Goal: Task Accomplishment & Management: Use online tool/utility

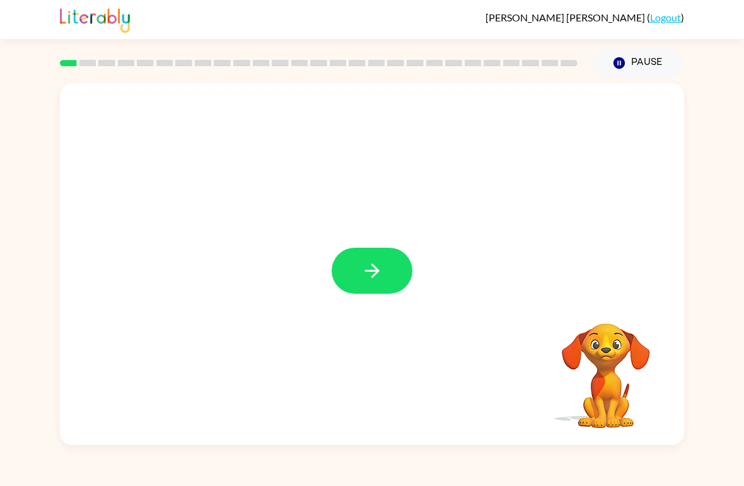
click at [377, 317] on div at bounding box center [372, 264] width 624 height 362
click at [378, 282] on icon "button" at bounding box center [372, 271] width 22 height 22
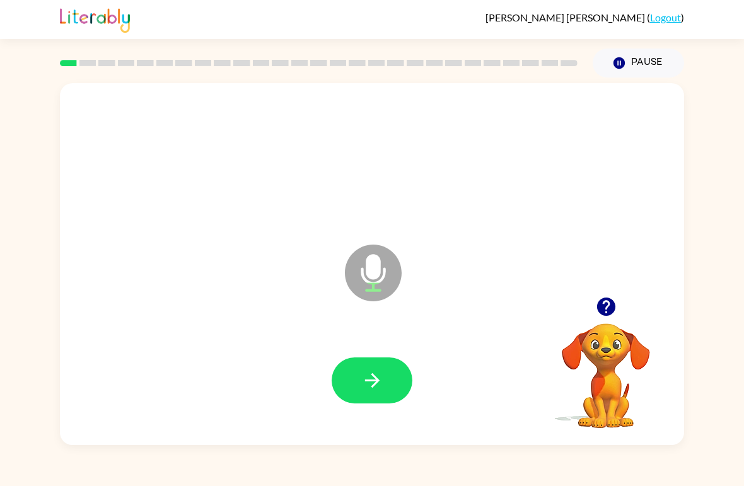
click at [394, 394] on button "button" at bounding box center [372, 381] width 81 height 46
click at [393, 373] on button "button" at bounding box center [372, 381] width 81 height 46
click at [386, 390] on button "button" at bounding box center [372, 381] width 81 height 46
click at [390, 398] on button "button" at bounding box center [372, 381] width 81 height 46
click at [392, 380] on button "button" at bounding box center [372, 381] width 81 height 46
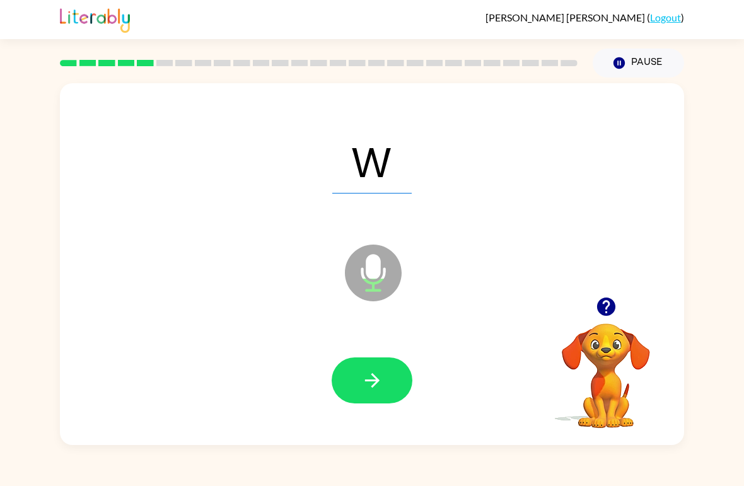
click at [383, 390] on button "button" at bounding box center [372, 381] width 81 height 46
click at [393, 393] on button "button" at bounding box center [372, 381] width 81 height 46
click at [390, 373] on button "button" at bounding box center [372, 381] width 81 height 46
click at [392, 380] on button "button" at bounding box center [372, 381] width 81 height 46
click at [390, 402] on button "button" at bounding box center [372, 381] width 81 height 46
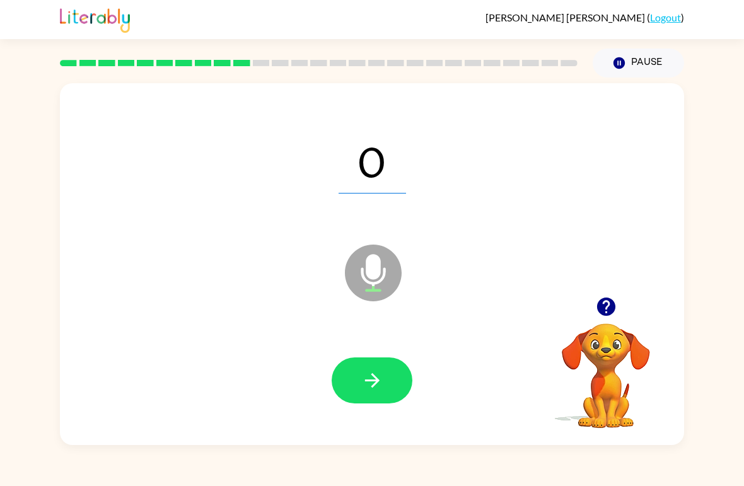
click at [390, 395] on button "button" at bounding box center [372, 381] width 81 height 46
click at [392, 402] on button "button" at bounding box center [372, 381] width 81 height 46
click at [397, 395] on button "button" at bounding box center [372, 381] width 81 height 46
click at [387, 402] on button "button" at bounding box center [372, 381] width 81 height 46
click at [404, 382] on button "button" at bounding box center [372, 381] width 81 height 46
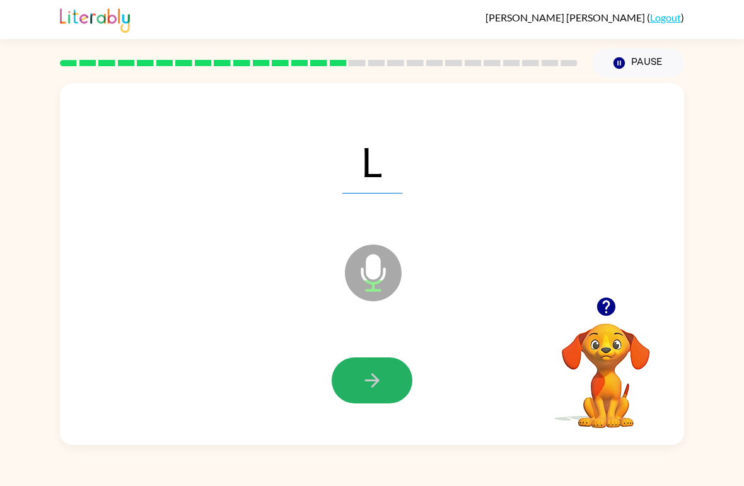
click at [345, 393] on button "button" at bounding box center [372, 381] width 81 height 46
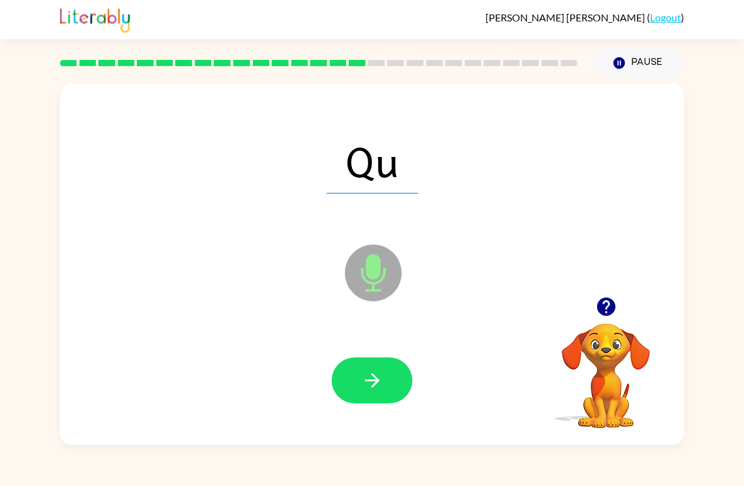
click at [375, 379] on icon "button" at bounding box center [372, 381] width 22 height 22
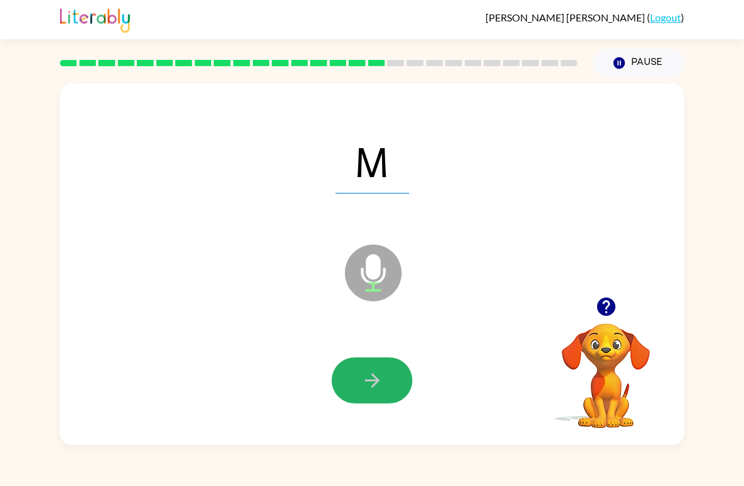
click at [386, 396] on button "button" at bounding box center [372, 381] width 81 height 46
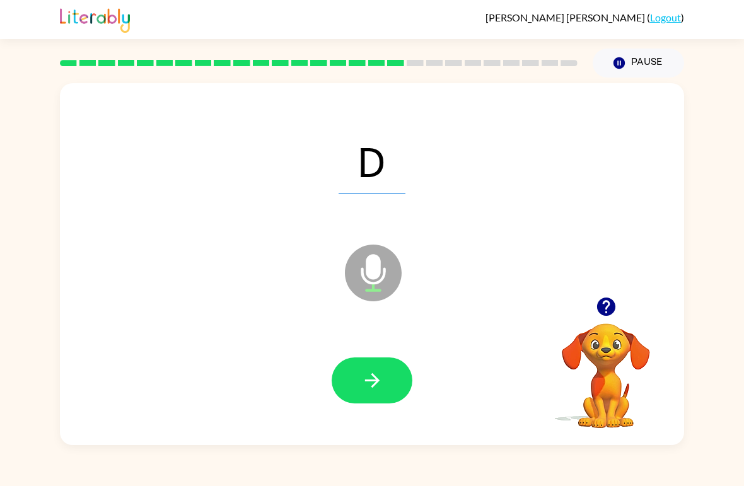
click at [375, 383] on icon "button" at bounding box center [372, 380] width 15 height 15
click at [388, 401] on button "button" at bounding box center [372, 381] width 81 height 46
click at [358, 392] on button "button" at bounding box center [372, 381] width 81 height 46
click at [389, 380] on button "button" at bounding box center [372, 381] width 81 height 46
click at [392, 390] on button "button" at bounding box center [372, 381] width 81 height 46
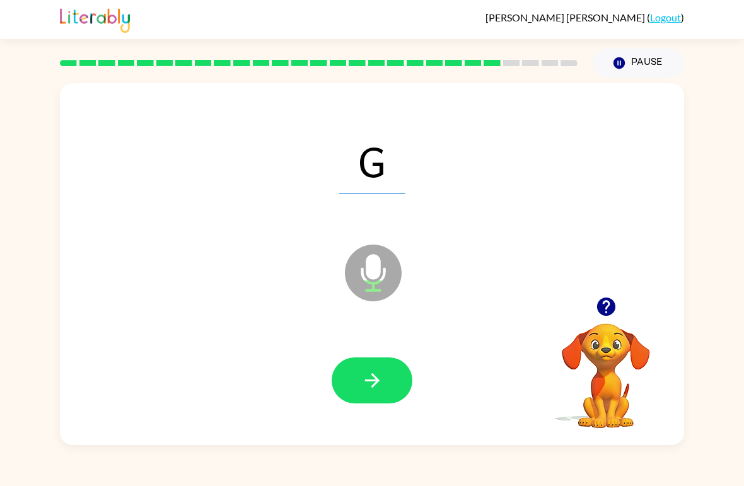
click at [349, 388] on button "button" at bounding box center [372, 381] width 81 height 46
click at [393, 401] on button "button" at bounding box center [372, 381] width 81 height 46
click at [383, 392] on icon "button" at bounding box center [372, 381] width 22 height 22
click at [376, 382] on icon "button" at bounding box center [372, 380] width 15 height 15
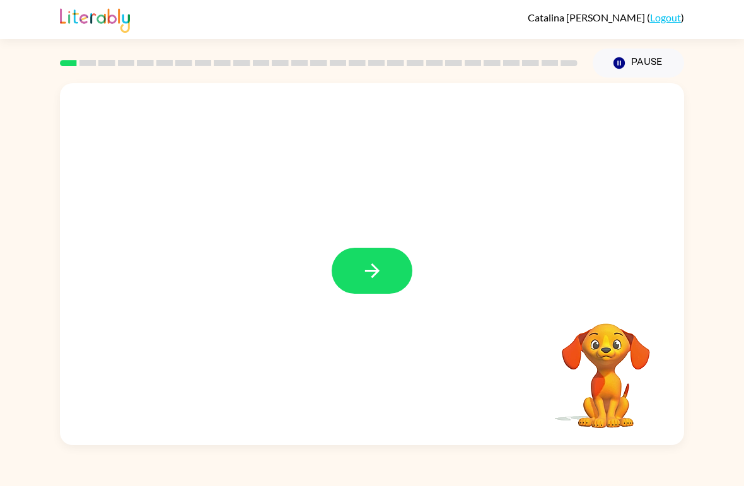
click at [359, 255] on button "button" at bounding box center [372, 271] width 81 height 46
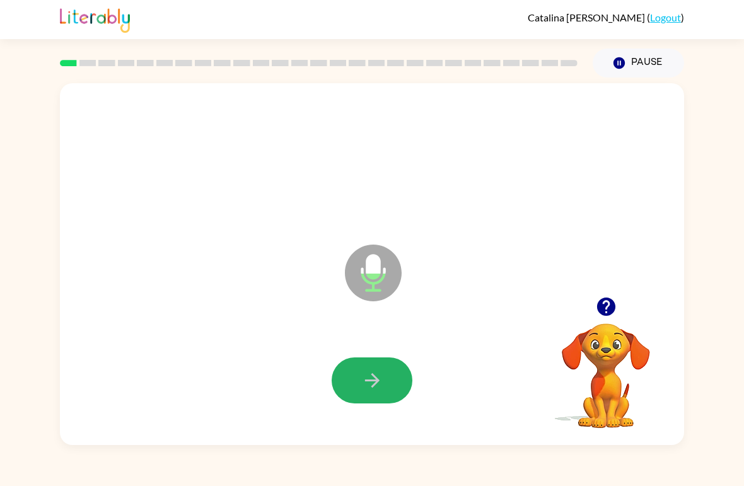
click at [376, 367] on button "button" at bounding box center [372, 381] width 81 height 46
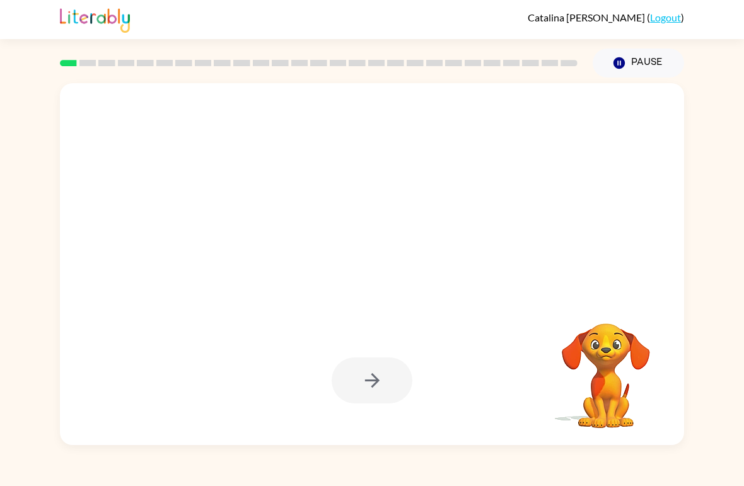
click at [362, 381] on div at bounding box center [372, 381] width 81 height 46
click at [368, 378] on div at bounding box center [372, 381] width 81 height 46
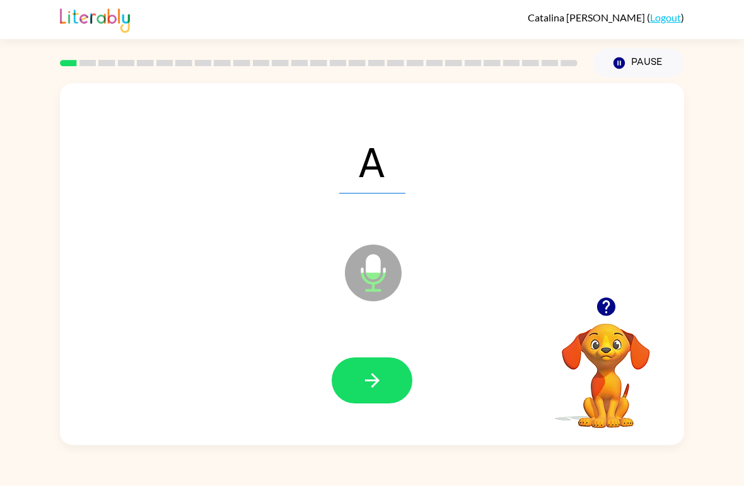
click at [625, 69] on icon "Pause" at bounding box center [619, 63] width 14 height 14
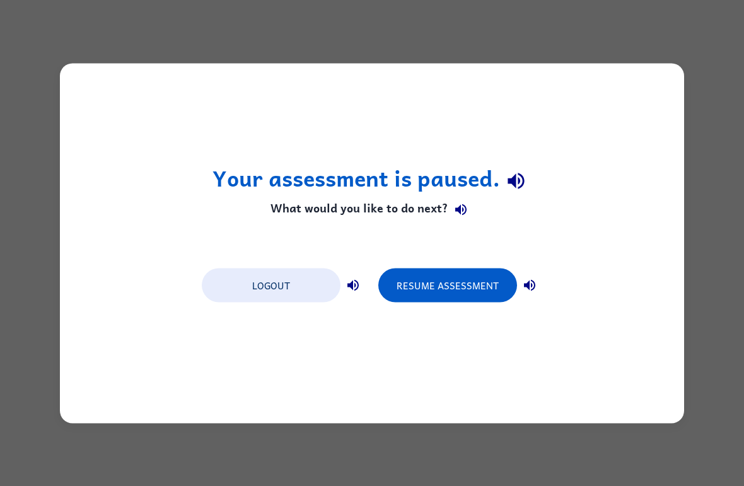
click at [290, 283] on button "Logout" at bounding box center [271, 285] width 139 height 34
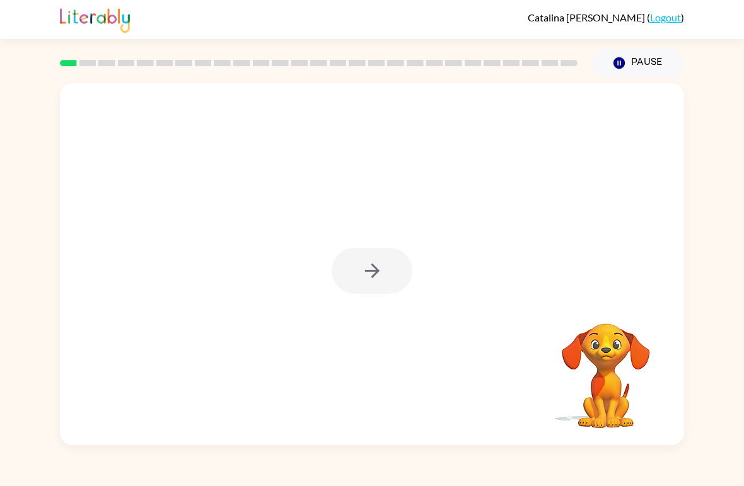
click at [377, 281] on div at bounding box center [372, 271] width 81 height 46
click at [378, 277] on icon "button" at bounding box center [372, 271] width 22 height 22
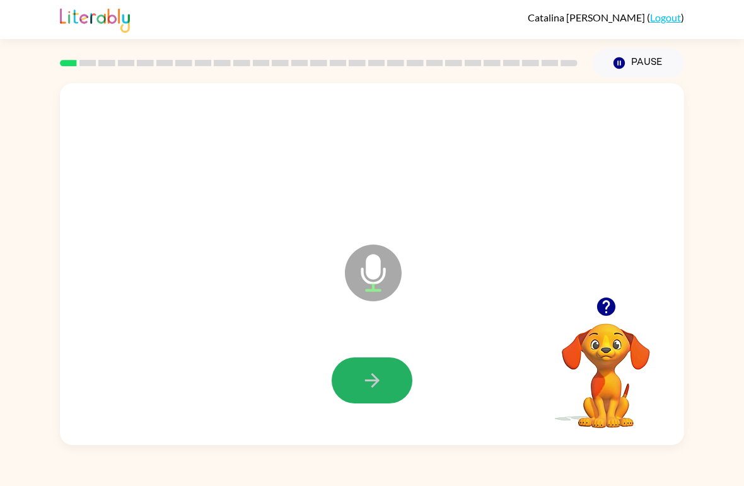
click at [354, 384] on button "button" at bounding box center [372, 381] width 81 height 46
click at [380, 390] on icon "button" at bounding box center [372, 381] width 22 height 22
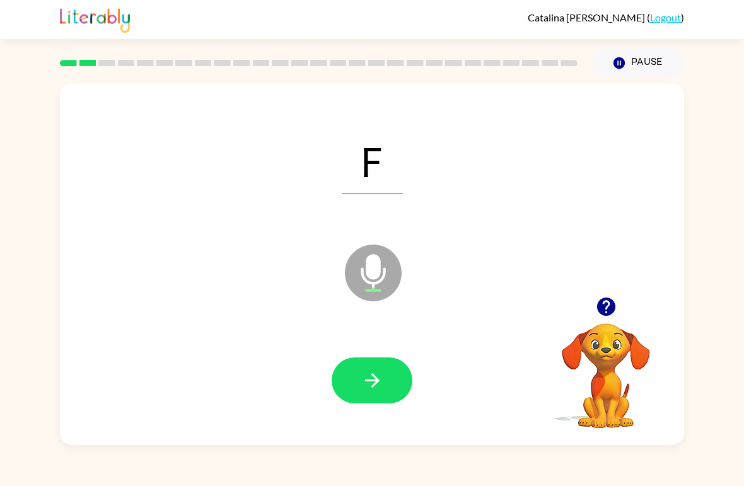
click at [373, 390] on icon "button" at bounding box center [372, 381] width 22 height 22
click at [373, 392] on icon "button" at bounding box center [372, 381] width 22 height 22
click at [372, 366] on button "button" at bounding box center [372, 381] width 81 height 46
click at [391, 374] on button "button" at bounding box center [372, 381] width 81 height 46
click at [366, 394] on button "button" at bounding box center [372, 381] width 81 height 46
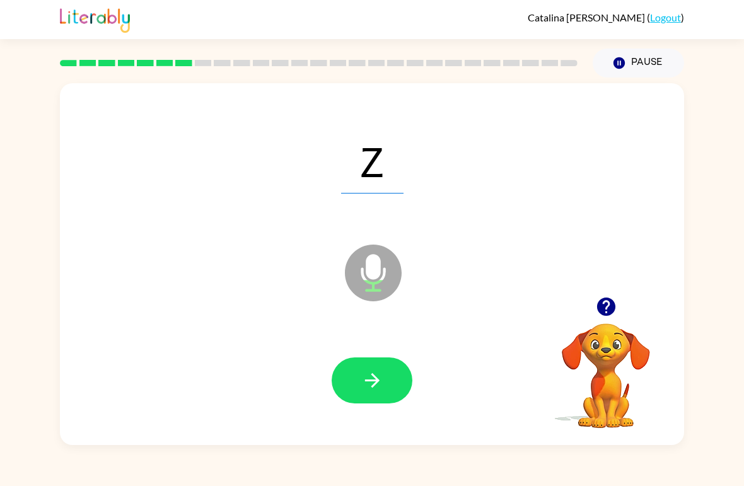
click at [391, 372] on button "button" at bounding box center [372, 381] width 81 height 46
click at [367, 380] on icon "button" at bounding box center [372, 381] width 22 height 22
click at [363, 366] on button "button" at bounding box center [372, 381] width 81 height 46
click at [370, 387] on icon "button" at bounding box center [372, 381] width 22 height 22
click at [613, 88] on div "J Microphone The Microphone is here when it is your turn to talk" at bounding box center [372, 264] width 624 height 362
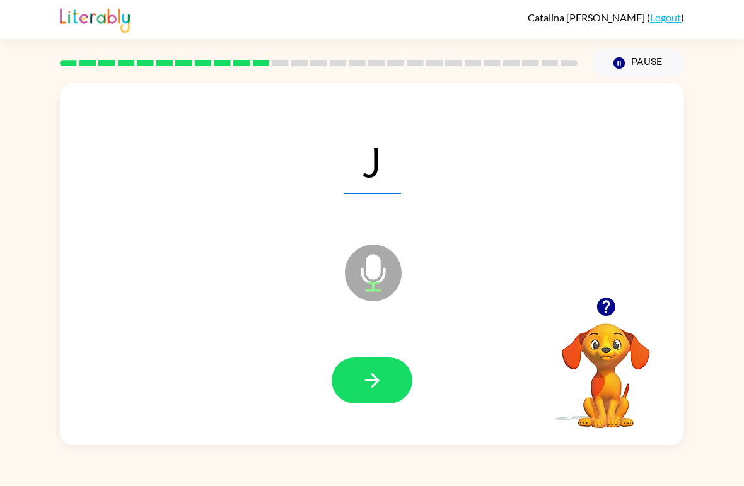
click at [349, 372] on button "button" at bounding box center [372, 381] width 81 height 46
click at [380, 385] on icon "button" at bounding box center [372, 381] width 22 height 22
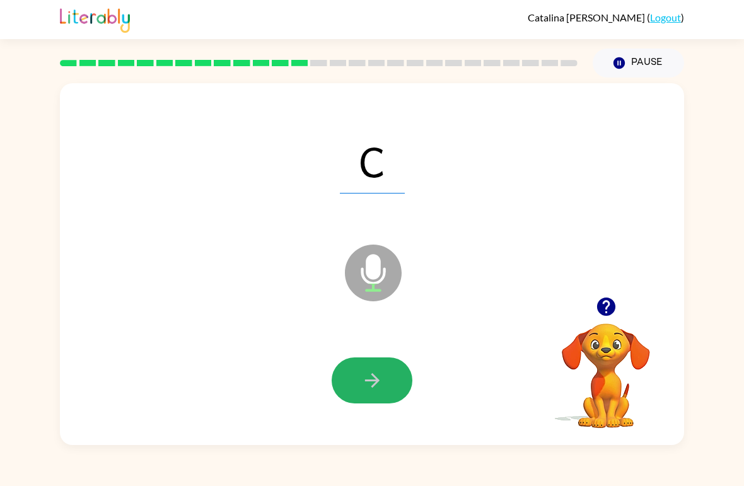
click at [357, 393] on button "button" at bounding box center [372, 381] width 81 height 46
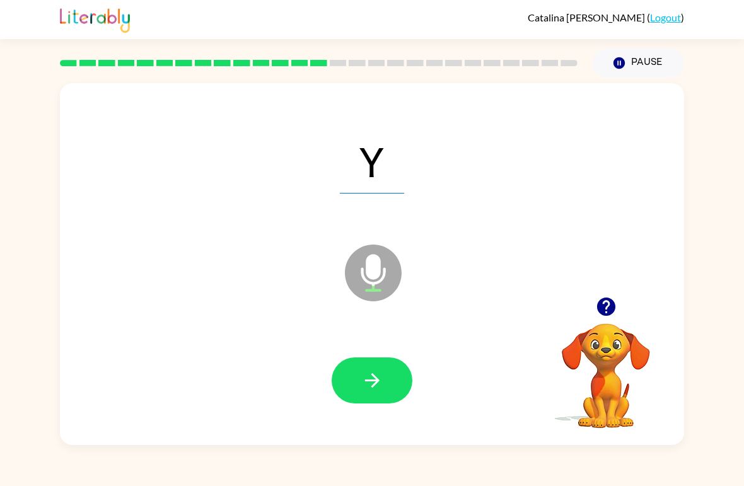
click at [383, 371] on button "button" at bounding box center [372, 381] width 81 height 46
click at [365, 379] on icon "button" at bounding box center [372, 381] width 22 height 22
click at [386, 382] on button "button" at bounding box center [372, 381] width 81 height 46
click at [384, 381] on button "button" at bounding box center [372, 381] width 81 height 46
click at [381, 395] on button "button" at bounding box center [372, 381] width 81 height 46
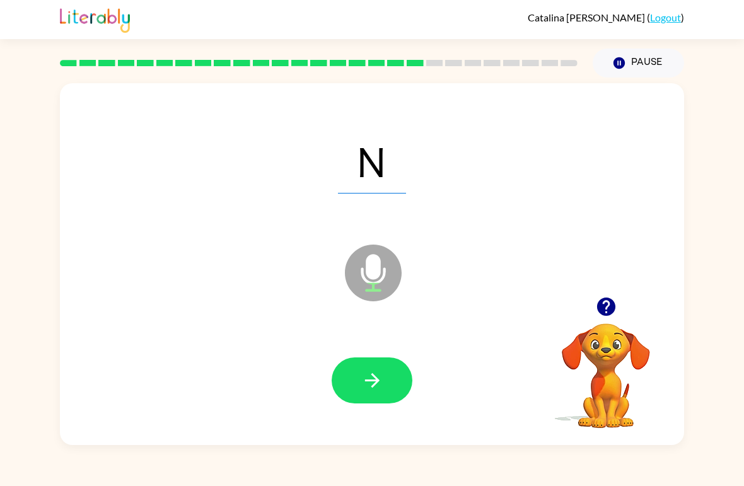
click at [359, 388] on button "button" at bounding box center [372, 381] width 81 height 46
click at [355, 370] on button "button" at bounding box center [372, 381] width 81 height 46
click at [375, 382] on icon "button" at bounding box center [372, 380] width 15 height 15
click at [367, 380] on icon "button" at bounding box center [372, 381] width 22 height 22
click at [511, 481] on div "Catalina Parada-Johnson ( Logout ) Pause Pause G Microphone The Microphone is h…" at bounding box center [372, 243] width 744 height 486
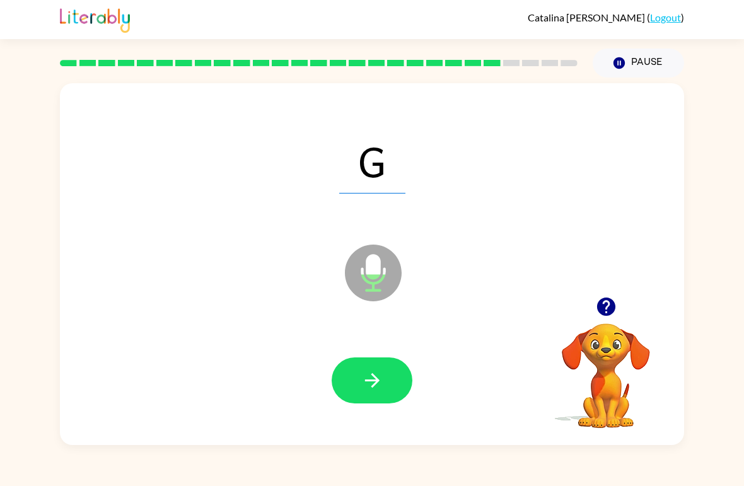
click at [360, 394] on button "button" at bounding box center [372, 381] width 81 height 46
click at [382, 381] on icon "button" at bounding box center [372, 381] width 22 height 22
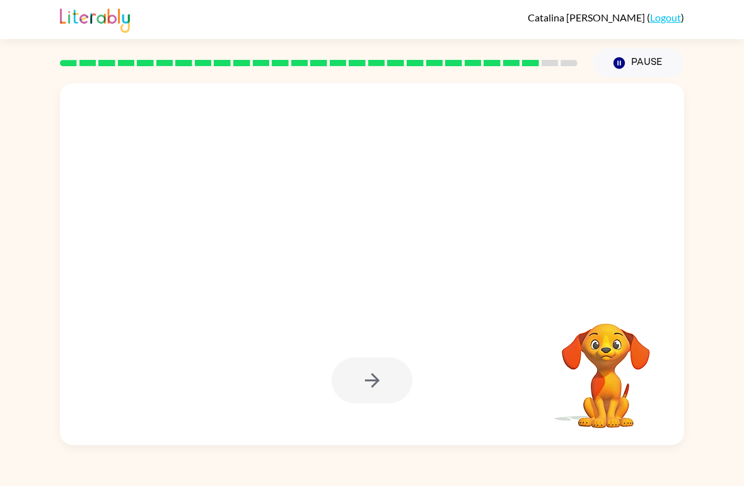
click at [3, 368] on div "Your browser must support playing .mp4 files to use Literably. Please try using…" at bounding box center [372, 262] width 744 height 368
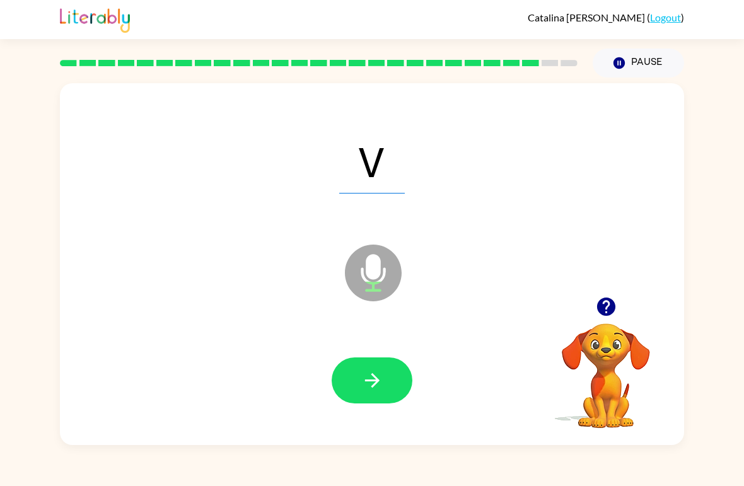
click at [356, 380] on button "button" at bounding box center [372, 381] width 81 height 46
click at [392, 397] on button "button" at bounding box center [372, 381] width 81 height 46
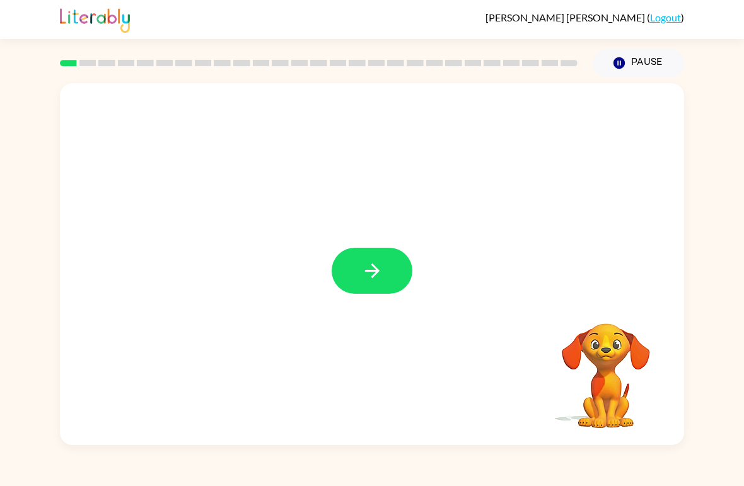
click at [376, 268] on icon "button" at bounding box center [372, 271] width 15 height 15
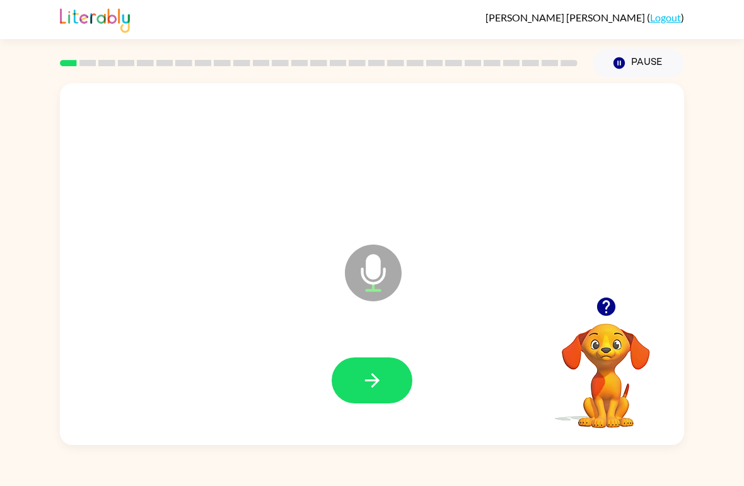
click at [354, 392] on button "button" at bounding box center [372, 381] width 81 height 46
click at [380, 377] on icon "button" at bounding box center [372, 381] width 22 height 22
click at [383, 375] on icon "button" at bounding box center [372, 381] width 22 height 22
click at [380, 378] on icon "button" at bounding box center [372, 381] width 22 height 22
click at [384, 373] on button "button" at bounding box center [372, 381] width 81 height 46
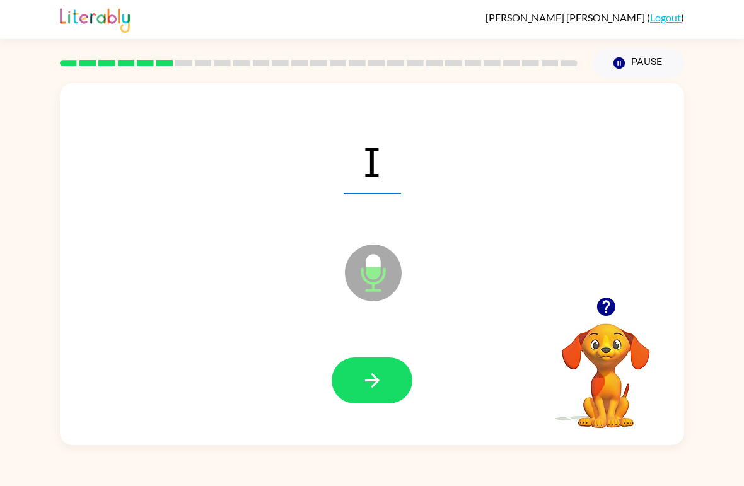
click at [388, 386] on button "button" at bounding box center [372, 381] width 81 height 46
click at [389, 380] on button "button" at bounding box center [372, 381] width 81 height 46
click at [358, 385] on button "button" at bounding box center [372, 381] width 81 height 46
click at [395, 385] on button "button" at bounding box center [372, 381] width 81 height 46
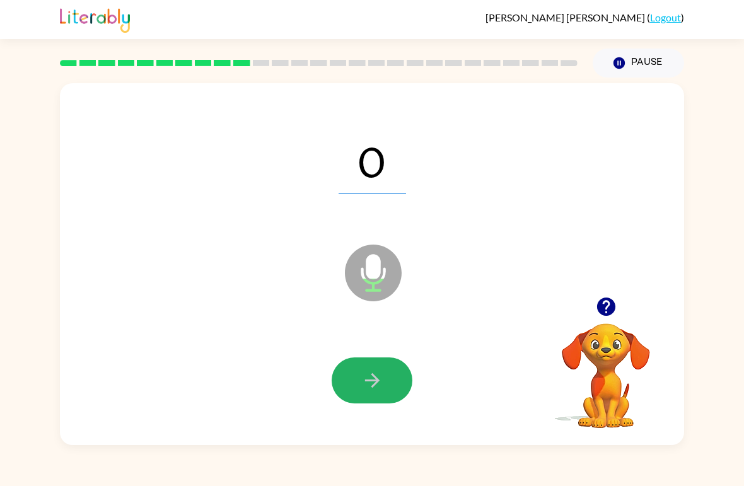
click at [375, 391] on icon "button" at bounding box center [372, 381] width 22 height 22
click at [386, 387] on button "button" at bounding box center [372, 381] width 81 height 46
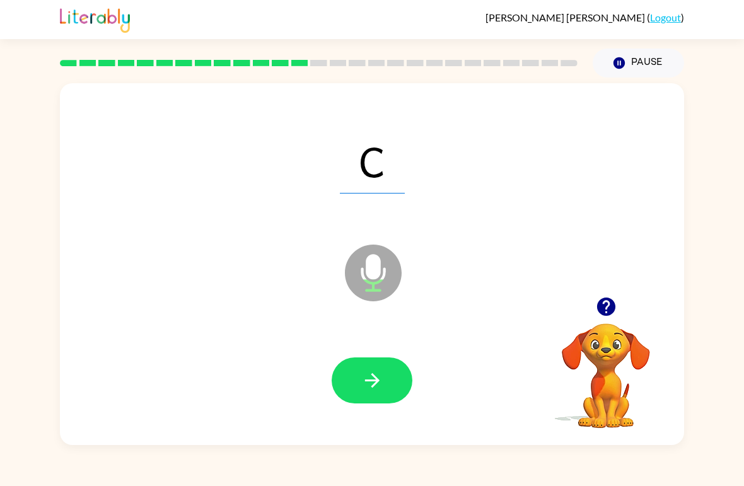
click at [383, 388] on icon "button" at bounding box center [372, 381] width 22 height 22
click at [382, 389] on icon "button" at bounding box center [372, 381] width 22 height 22
click at [372, 396] on button "button" at bounding box center [372, 381] width 81 height 46
click at [386, 368] on button "button" at bounding box center [372, 381] width 81 height 46
click at [380, 378] on icon "button" at bounding box center [372, 381] width 22 height 22
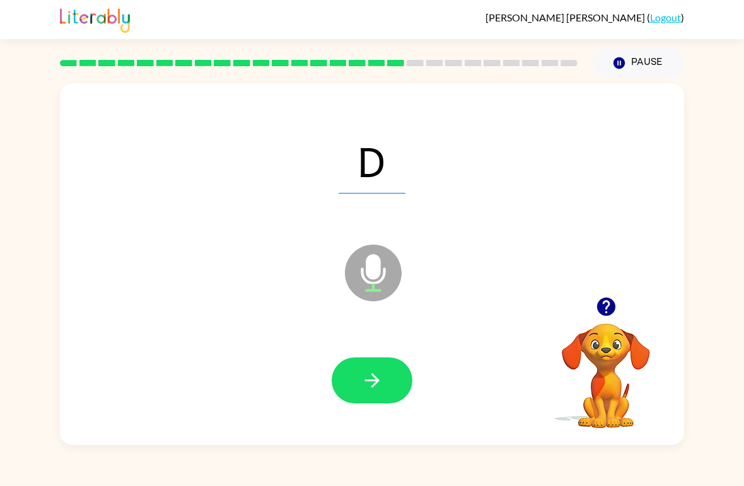
click at [382, 376] on icon "button" at bounding box center [372, 381] width 22 height 22
click at [386, 388] on button "button" at bounding box center [372, 381] width 81 height 46
click at [371, 392] on icon "button" at bounding box center [372, 381] width 22 height 22
click at [372, 385] on icon "button" at bounding box center [372, 381] width 22 height 22
click at [376, 385] on icon "button" at bounding box center [372, 380] width 15 height 15
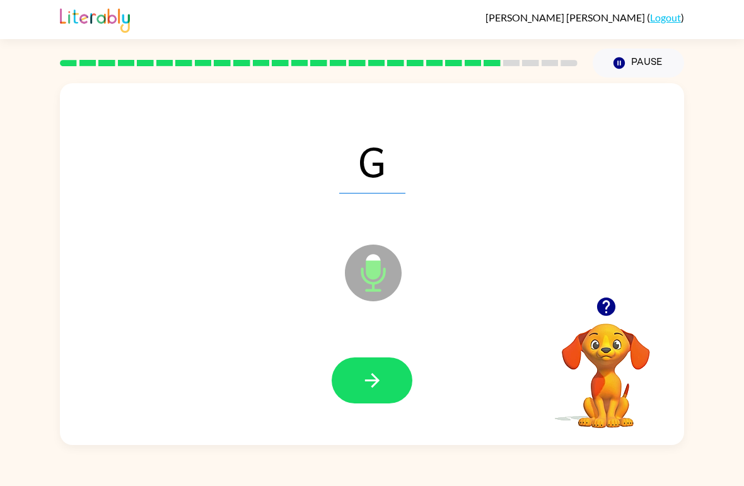
click at [378, 392] on icon "button" at bounding box center [372, 381] width 22 height 22
click at [378, 380] on icon "button" at bounding box center [372, 380] width 15 height 15
click at [385, 375] on button "button" at bounding box center [372, 381] width 81 height 46
click at [383, 385] on button "button" at bounding box center [372, 381] width 81 height 46
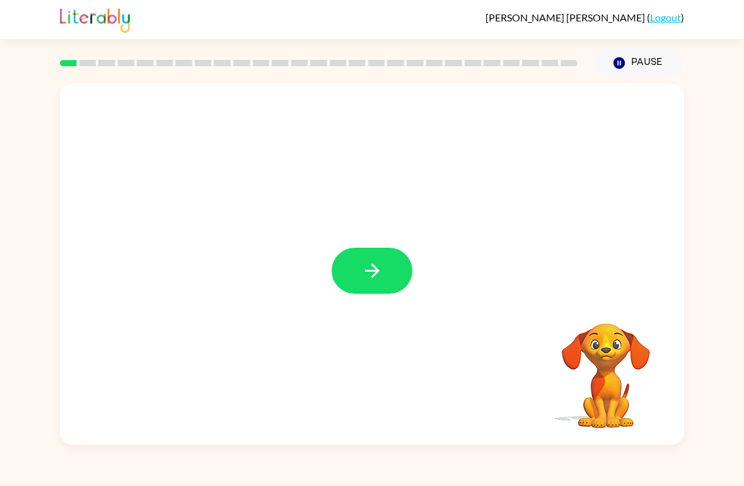
click at [368, 265] on icon "button" at bounding box center [372, 271] width 22 height 22
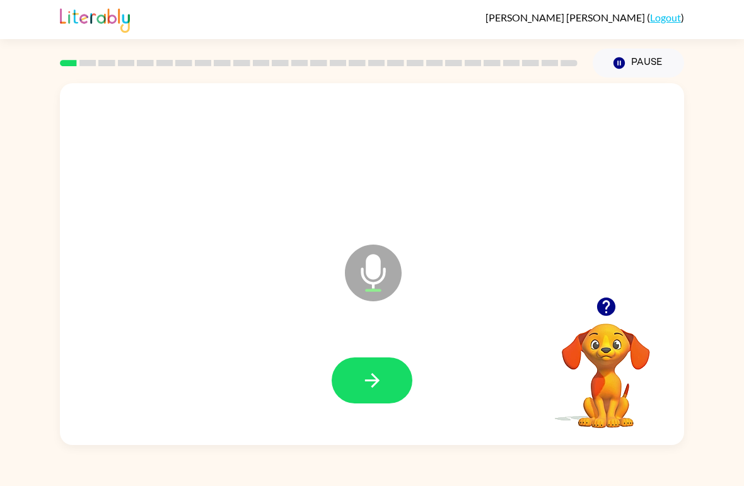
click at [363, 390] on icon "button" at bounding box center [372, 381] width 22 height 22
click at [368, 397] on button "button" at bounding box center [372, 381] width 81 height 46
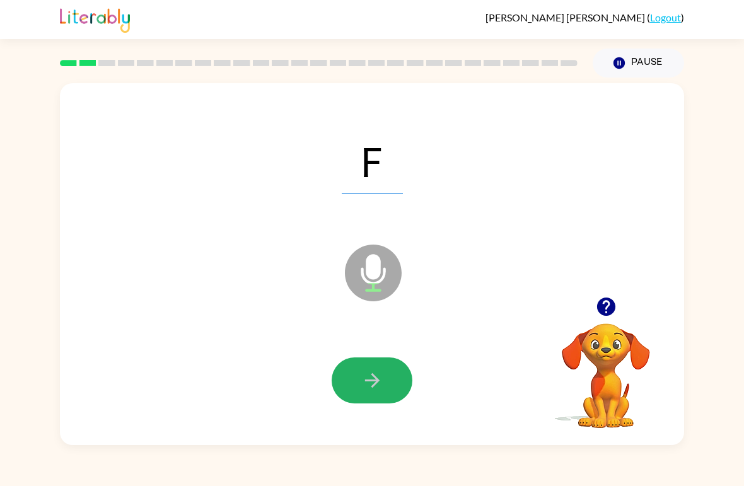
click at [365, 380] on icon "button" at bounding box center [372, 381] width 22 height 22
click at [359, 380] on button "button" at bounding box center [372, 381] width 81 height 46
click at [375, 397] on button "button" at bounding box center [372, 381] width 81 height 46
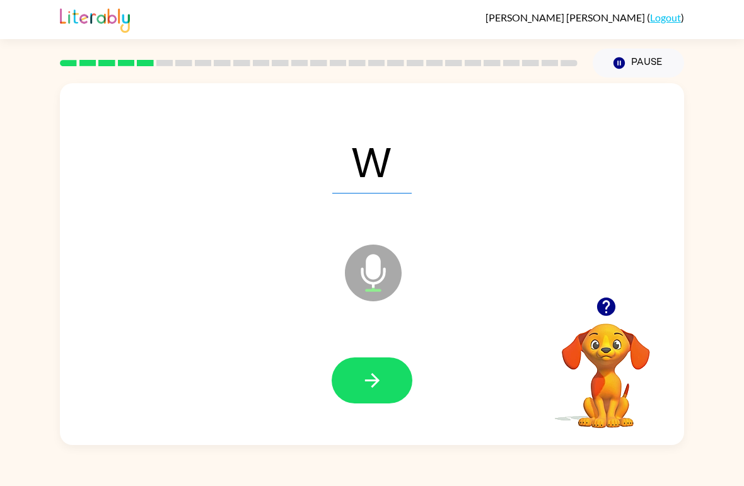
click at [368, 376] on icon "button" at bounding box center [372, 381] width 22 height 22
click at [383, 394] on button "button" at bounding box center [372, 381] width 81 height 46
click at [375, 369] on button "button" at bounding box center [372, 381] width 81 height 46
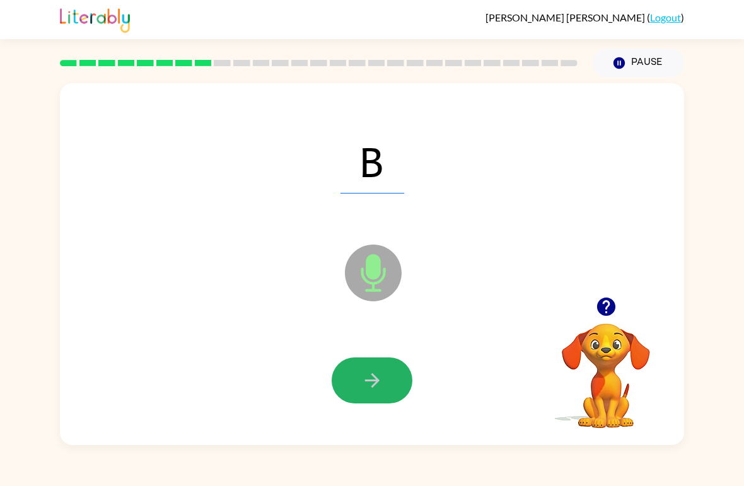
click at [367, 387] on icon "button" at bounding box center [372, 381] width 22 height 22
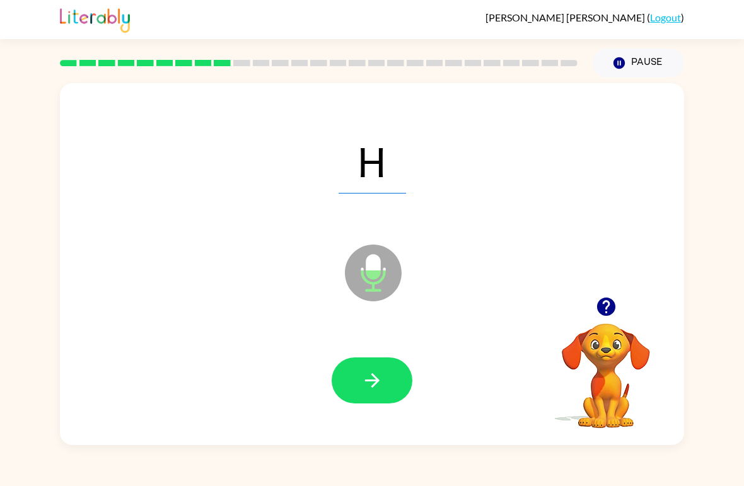
click at [395, 384] on button "button" at bounding box center [372, 381] width 81 height 46
click at [368, 396] on button "button" at bounding box center [372, 381] width 81 height 46
click at [376, 371] on icon "button" at bounding box center [372, 381] width 22 height 22
click at [373, 380] on icon "button" at bounding box center [372, 381] width 22 height 22
click at [371, 380] on icon "button" at bounding box center [372, 381] width 22 height 22
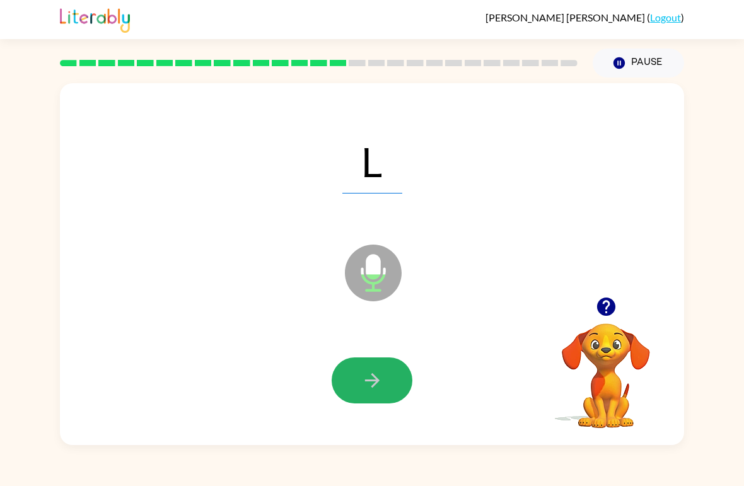
click at [403, 387] on button "button" at bounding box center [372, 381] width 81 height 46
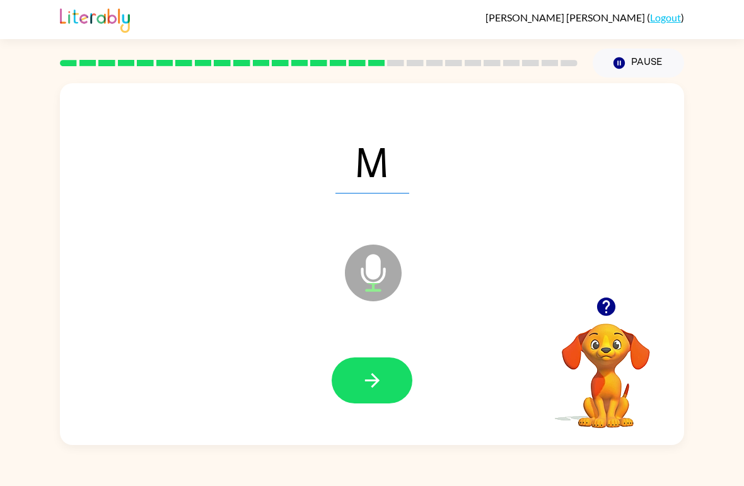
click at [360, 372] on button "button" at bounding box center [372, 381] width 81 height 46
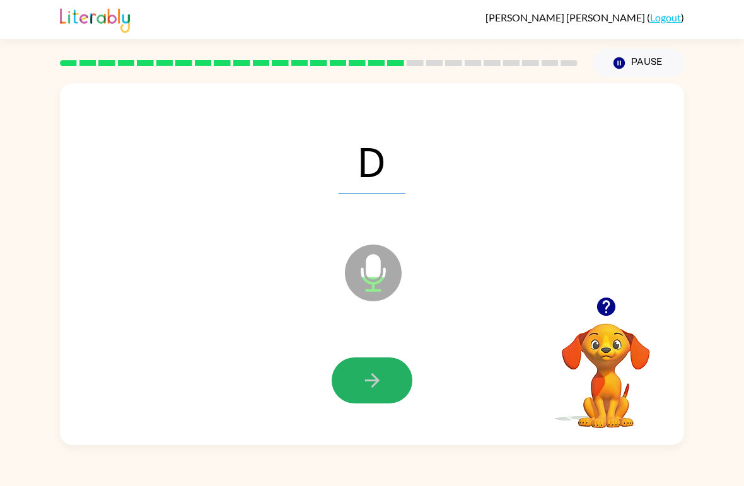
click at [361, 372] on icon "button" at bounding box center [372, 381] width 22 height 22
click at [378, 390] on icon "button" at bounding box center [372, 381] width 22 height 22
click at [365, 393] on button "button" at bounding box center [372, 381] width 81 height 46
click at [380, 399] on button "button" at bounding box center [372, 381] width 81 height 46
click at [366, 390] on icon "button" at bounding box center [372, 381] width 22 height 22
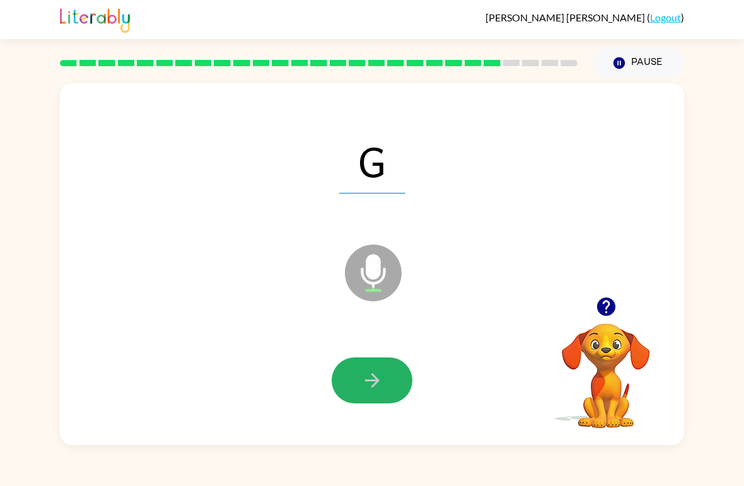
click at [353, 397] on button "button" at bounding box center [372, 381] width 81 height 46
click at [382, 387] on icon "button" at bounding box center [372, 381] width 22 height 22
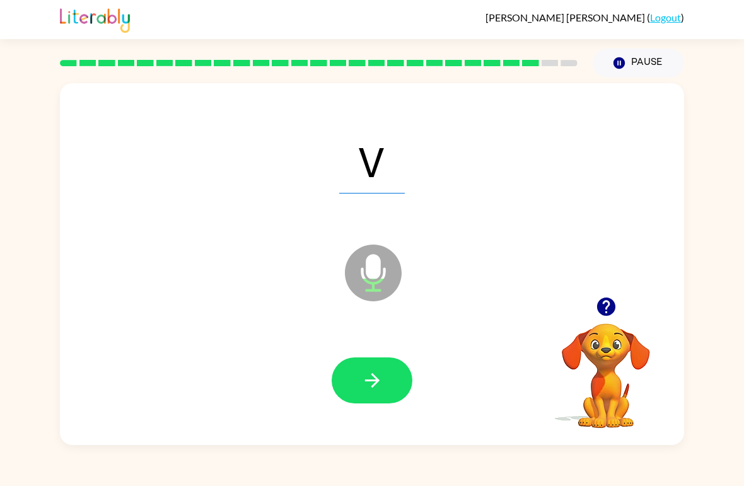
click at [382, 381] on icon "button" at bounding box center [372, 381] width 22 height 22
click at [389, 400] on button "button" at bounding box center [372, 381] width 81 height 46
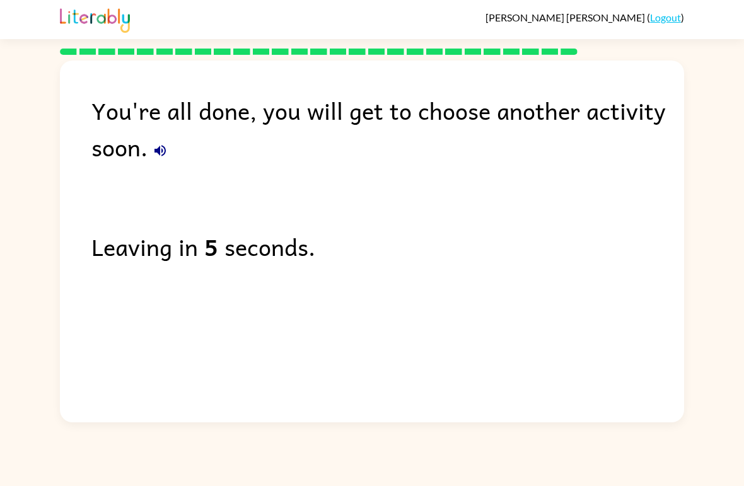
click at [668, 21] on link "Logout" at bounding box center [665, 17] width 31 height 12
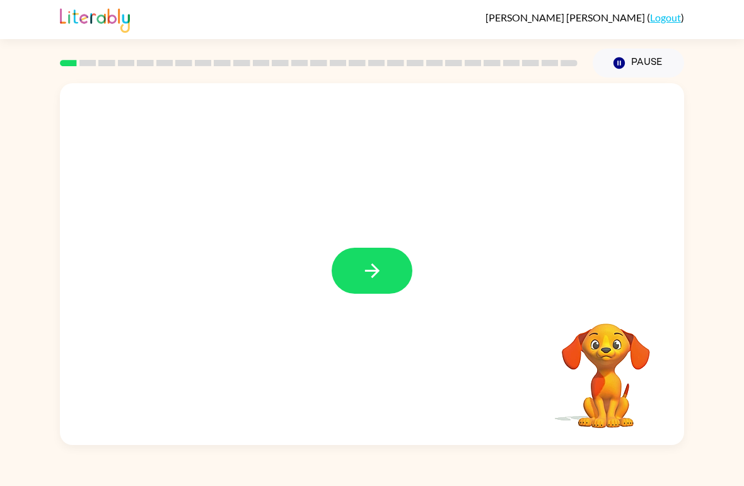
click at [358, 260] on button "button" at bounding box center [372, 271] width 81 height 46
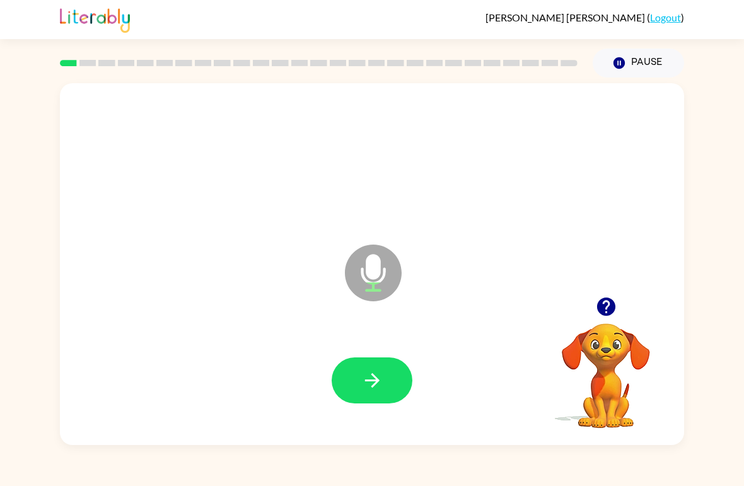
click at [341, 368] on button "button" at bounding box center [372, 381] width 81 height 46
click at [367, 402] on button "button" at bounding box center [372, 381] width 81 height 46
click at [361, 388] on icon "button" at bounding box center [372, 381] width 22 height 22
click at [388, 379] on button "button" at bounding box center [372, 381] width 81 height 46
click at [370, 366] on button "button" at bounding box center [372, 381] width 81 height 46
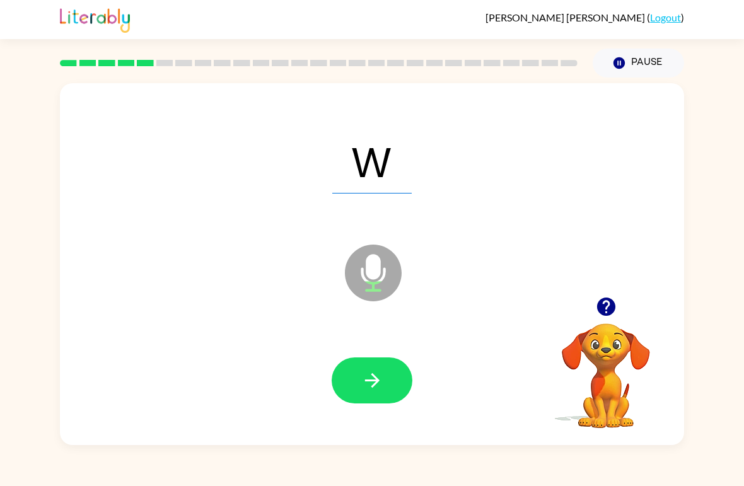
click at [373, 391] on icon "button" at bounding box center [372, 381] width 22 height 22
click at [376, 397] on button "button" at bounding box center [372, 381] width 81 height 46
click at [382, 392] on icon "button" at bounding box center [372, 381] width 22 height 22
click at [380, 378] on icon "button" at bounding box center [372, 381] width 22 height 22
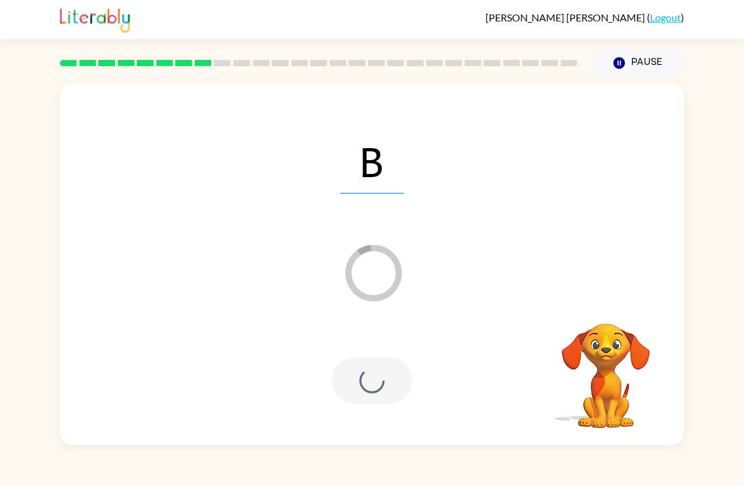
click at [629, 111] on div "B" at bounding box center [372, 160] width 599 height 104
click at [646, 64] on button "Pause Pause" at bounding box center [638, 63] width 91 height 29
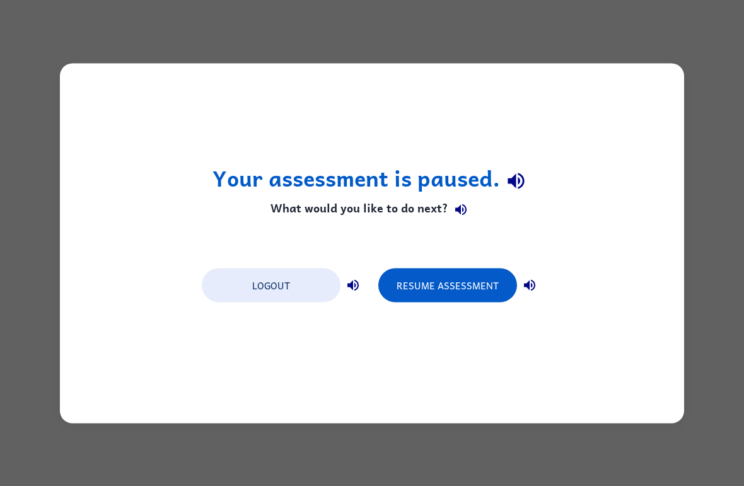
click at [448, 279] on button "Resume Assessment" at bounding box center [447, 285] width 139 height 34
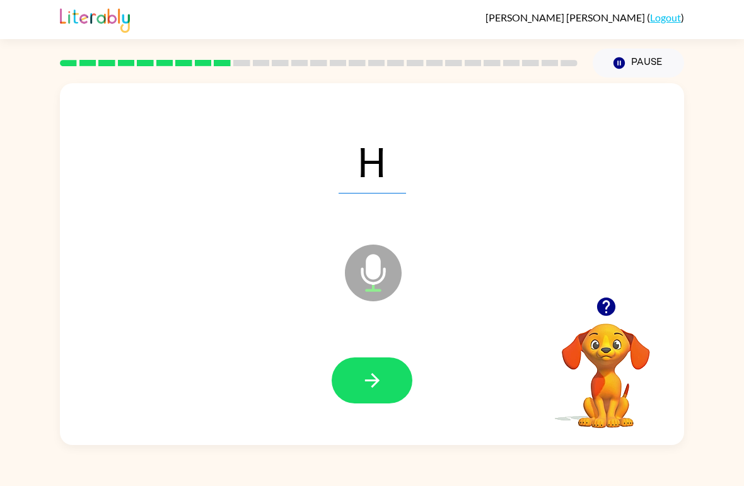
click at [385, 382] on button "button" at bounding box center [372, 381] width 81 height 46
click at [351, 371] on button "button" at bounding box center [372, 381] width 81 height 46
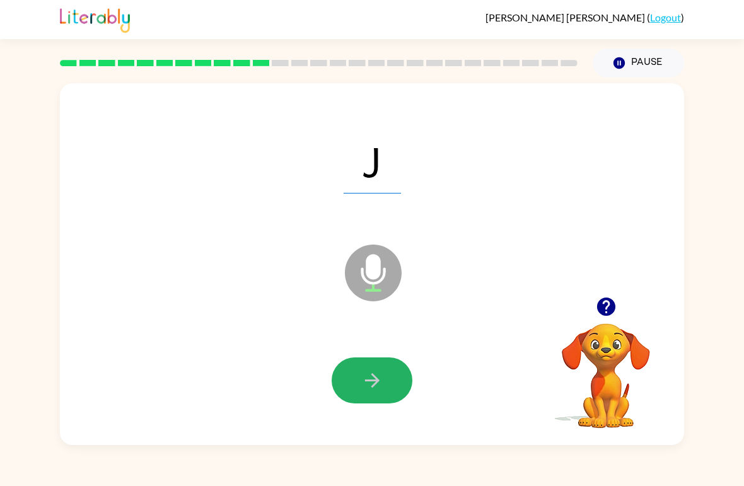
click at [404, 380] on button "button" at bounding box center [372, 381] width 81 height 46
click at [363, 373] on icon "button" at bounding box center [372, 381] width 22 height 22
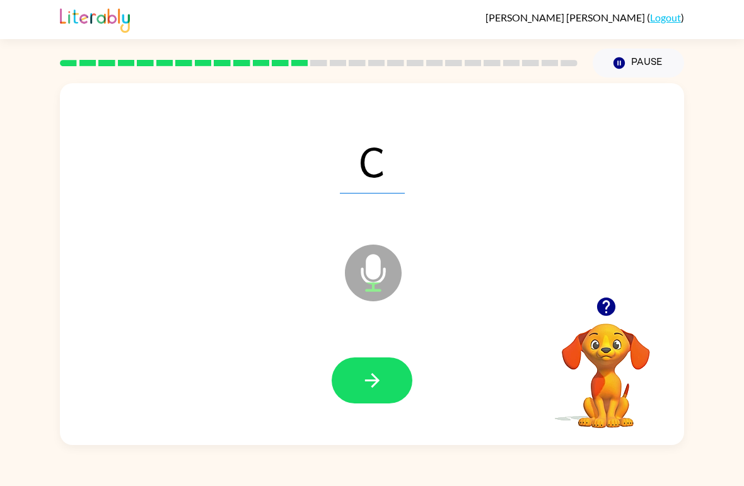
click at [357, 378] on button "button" at bounding box center [372, 381] width 81 height 46
click at [382, 394] on button "button" at bounding box center [372, 381] width 81 height 46
click at [370, 366] on button "button" at bounding box center [372, 381] width 81 height 46
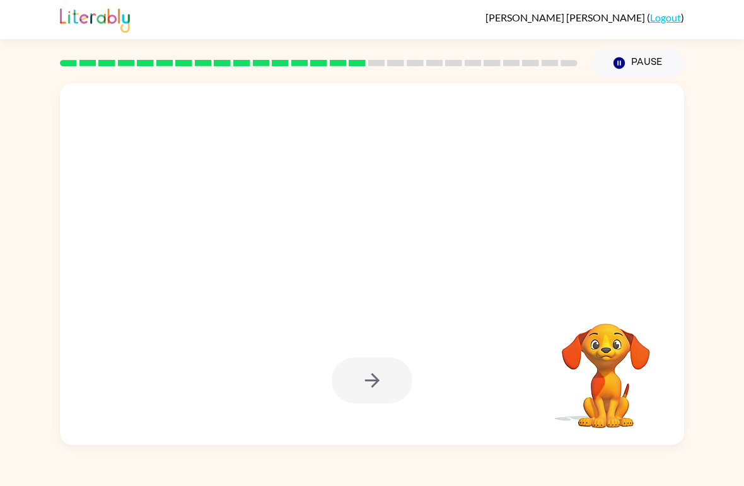
click at [624, 67] on icon "Pause" at bounding box center [619, 63] width 14 height 14
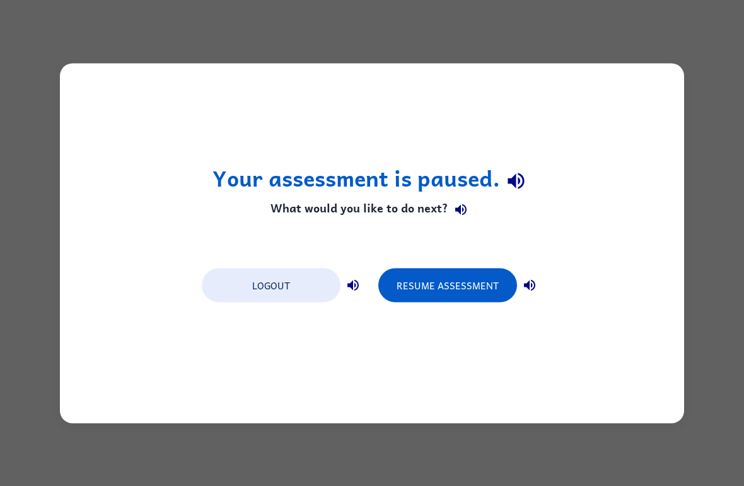
click at [465, 283] on button "Resume Assessment" at bounding box center [447, 285] width 139 height 34
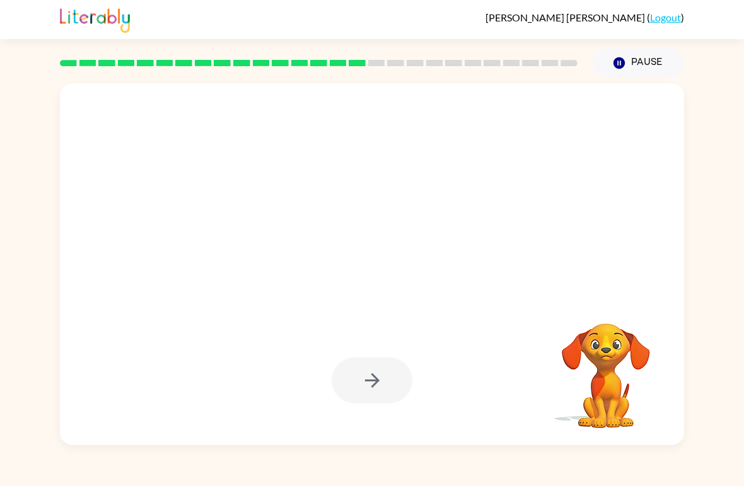
click at [631, 64] on button "Pause Pause" at bounding box center [638, 63] width 91 height 29
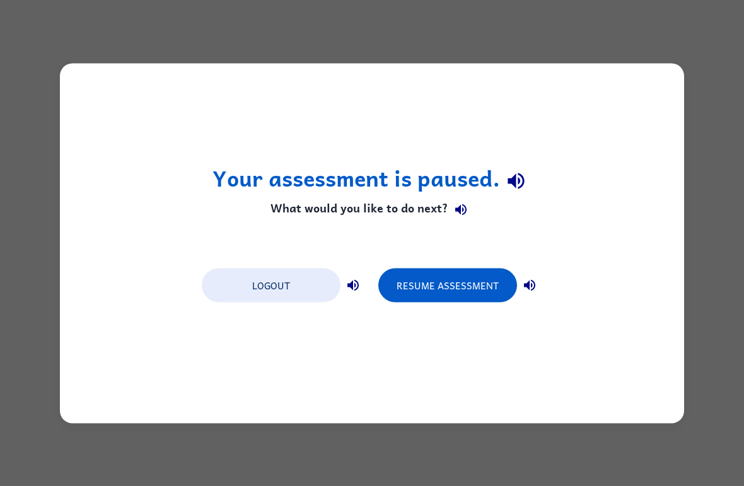
click at [478, 284] on button "Resume Assessment" at bounding box center [447, 285] width 139 height 34
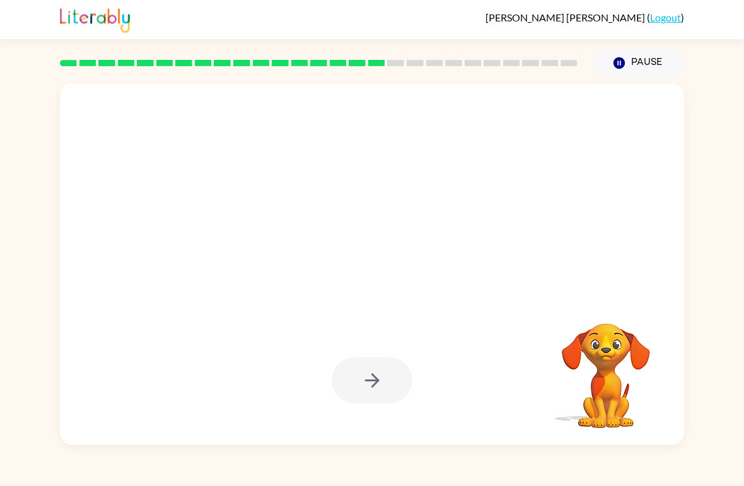
click at [375, 387] on div at bounding box center [372, 381] width 81 height 46
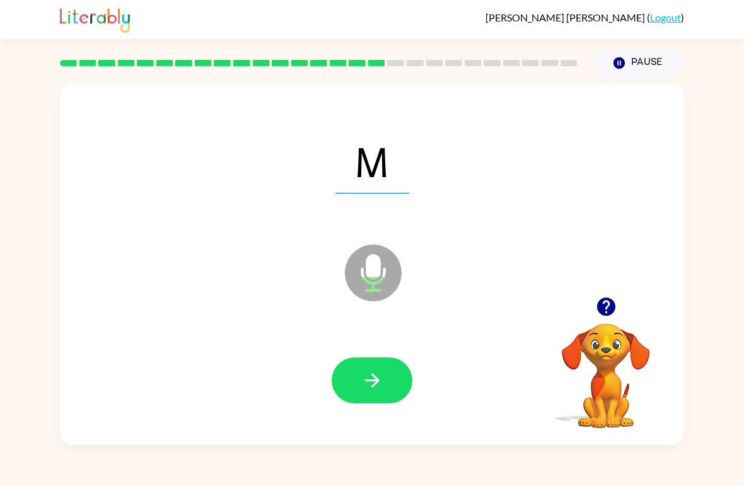
click at [392, 382] on button "button" at bounding box center [372, 381] width 81 height 46
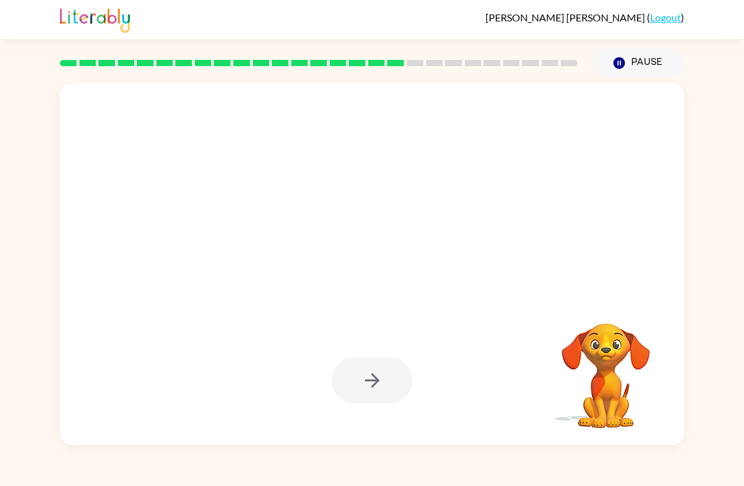
click at [639, 77] on button "Pause Pause" at bounding box center [638, 63] width 91 height 29
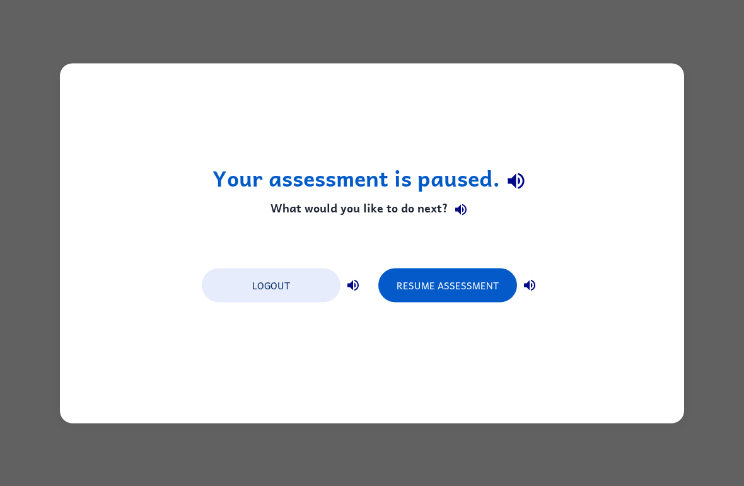
click at [465, 280] on button "Resume Assessment" at bounding box center [447, 285] width 139 height 34
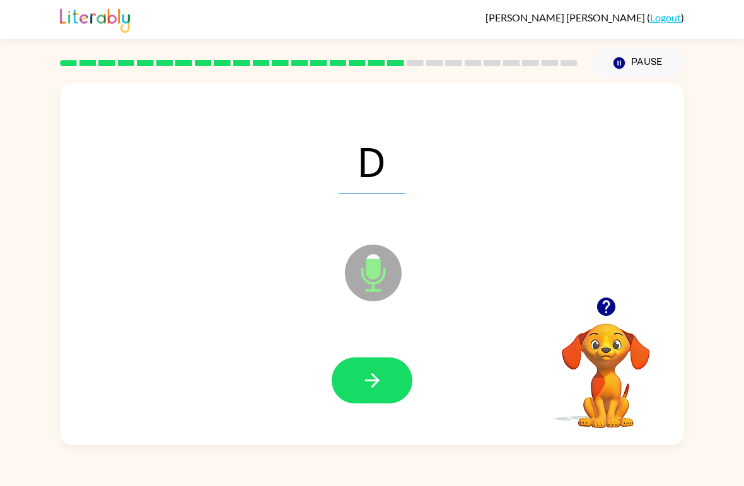
click at [392, 394] on button "button" at bounding box center [372, 381] width 81 height 46
click at [378, 398] on button "button" at bounding box center [372, 381] width 81 height 46
click at [374, 379] on icon "button" at bounding box center [372, 381] width 22 height 22
click at [365, 380] on icon "button" at bounding box center [372, 381] width 22 height 22
click at [365, 379] on icon "button" at bounding box center [372, 381] width 22 height 22
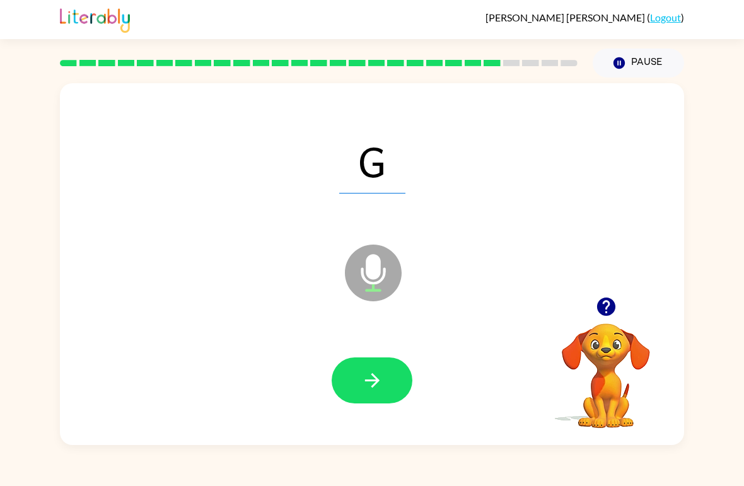
click at [373, 376] on icon "button" at bounding box center [372, 380] width 15 height 15
click at [388, 378] on button "button" at bounding box center [372, 381] width 81 height 46
click at [371, 368] on button "button" at bounding box center [372, 381] width 81 height 46
click at [382, 381] on icon "button" at bounding box center [372, 381] width 22 height 22
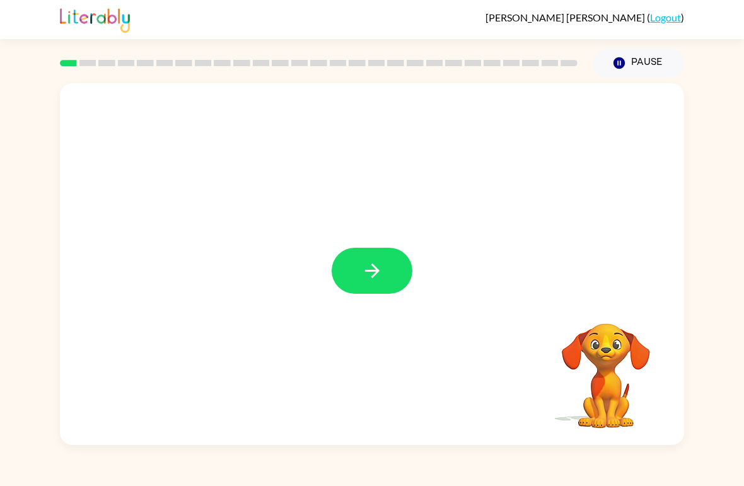
click at [394, 277] on button "button" at bounding box center [372, 271] width 81 height 46
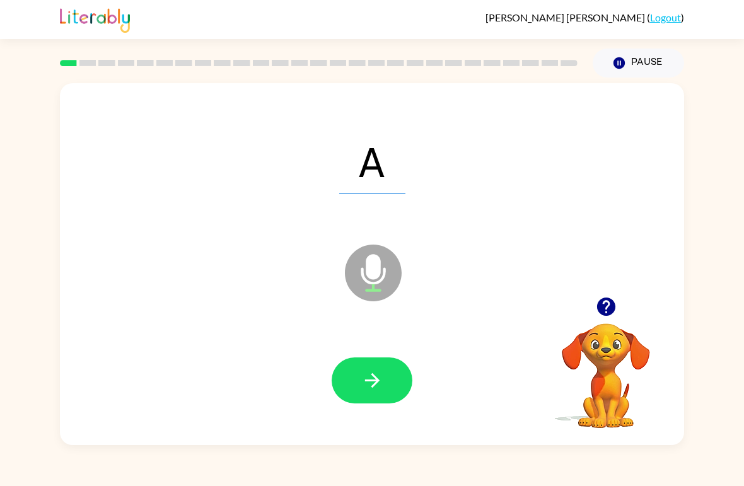
click at [383, 380] on button "button" at bounding box center [372, 381] width 81 height 46
click at [380, 387] on icon "button" at bounding box center [372, 381] width 22 height 22
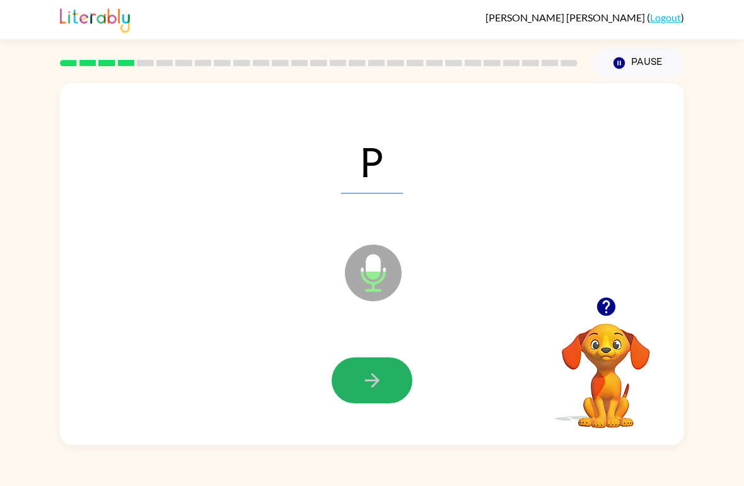
click at [380, 404] on button "button" at bounding box center [372, 381] width 81 height 46
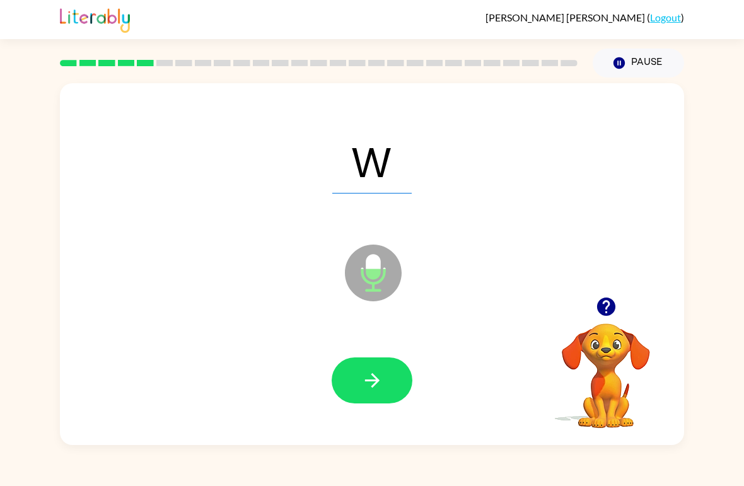
click at [366, 389] on icon "button" at bounding box center [372, 381] width 22 height 22
click at [371, 394] on button "button" at bounding box center [372, 381] width 81 height 46
click at [399, 363] on button "button" at bounding box center [372, 381] width 81 height 46
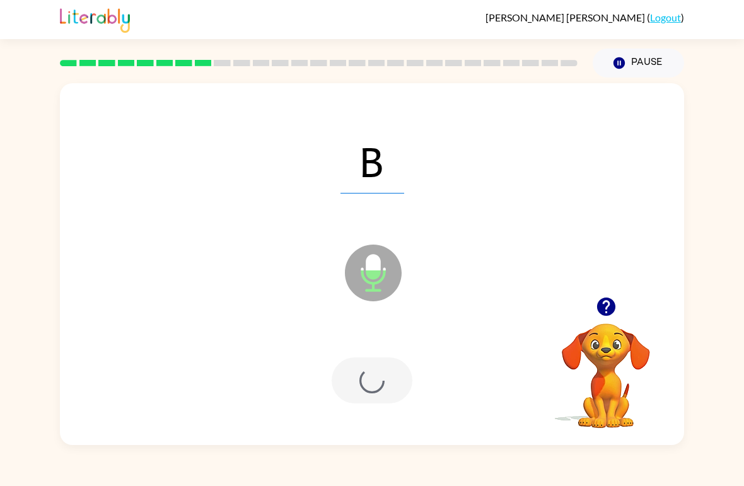
click at [380, 405] on div at bounding box center [372, 381] width 599 height 104
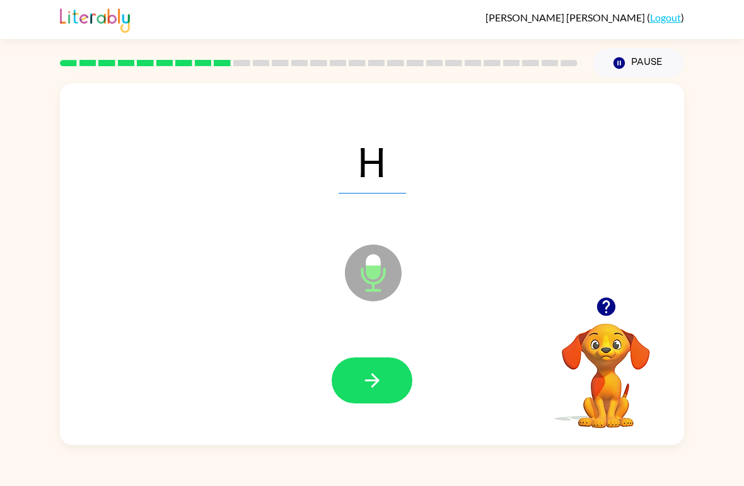
click at [380, 365] on button "button" at bounding box center [372, 381] width 81 height 46
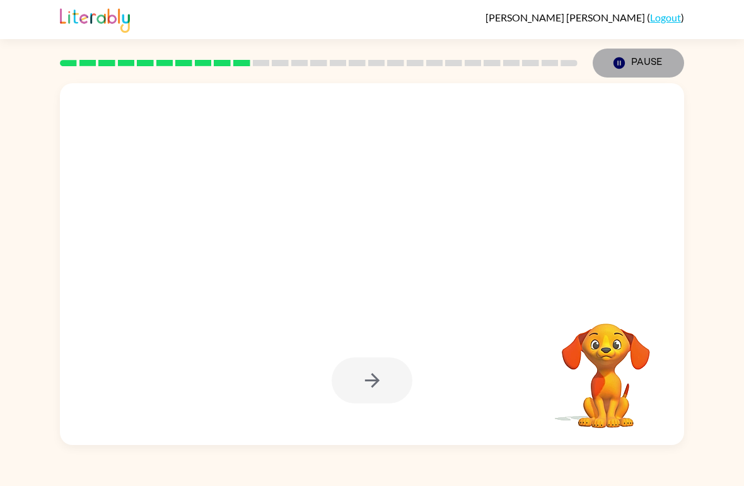
click at [631, 60] on button "Pause Pause" at bounding box center [638, 63] width 91 height 29
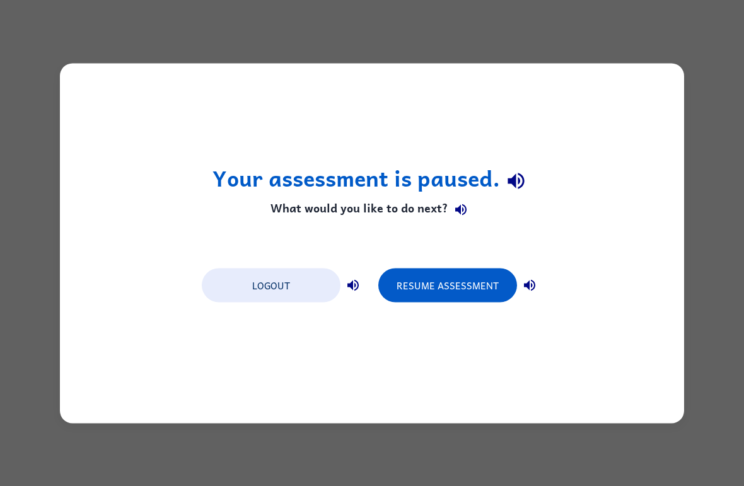
click at [462, 293] on button "Resume Assessment" at bounding box center [447, 285] width 139 height 34
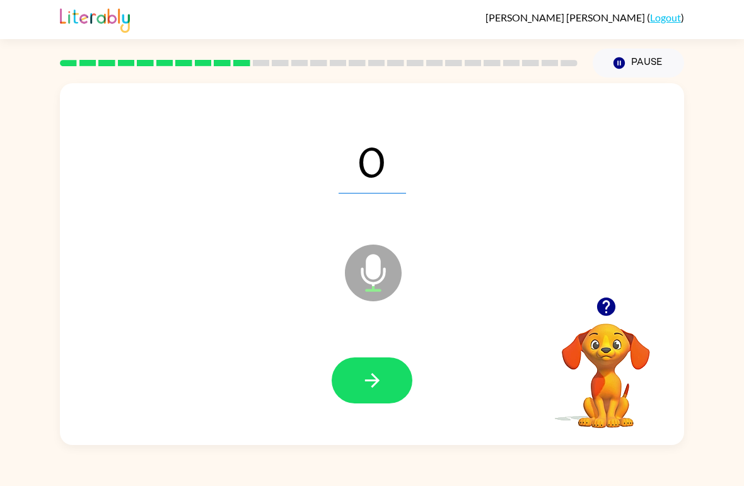
click at [363, 398] on button "button" at bounding box center [372, 381] width 81 height 46
click at [378, 370] on button "button" at bounding box center [372, 381] width 81 height 46
click at [351, 387] on button "button" at bounding box center [372, 381] width 81 height 46
click at [362, 370] on icon "button" at bounding box center [372, 381] width 22 height 22
click at [391, 368] on button "button" at bounding box center [372, 381] width 81 height 46
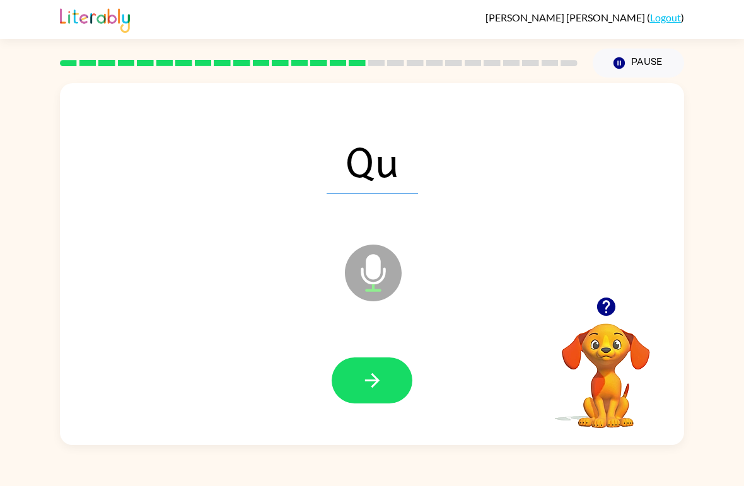
click at [367, 387] on icon "button" at bounding box center [372, 381] width 22 height 22
click at [356, 426] on div at bounding box center [372, 381] width 599 height 104
click at [405, 365] on button "button" at bounding box center [372, 381] width 81 height 46
click at [342, 390] on button "button" at bounding box center [372, 381] width 81 height 46
click at [376, 384] on icon "button" at bounding box center [372, 380] width 15 height 15
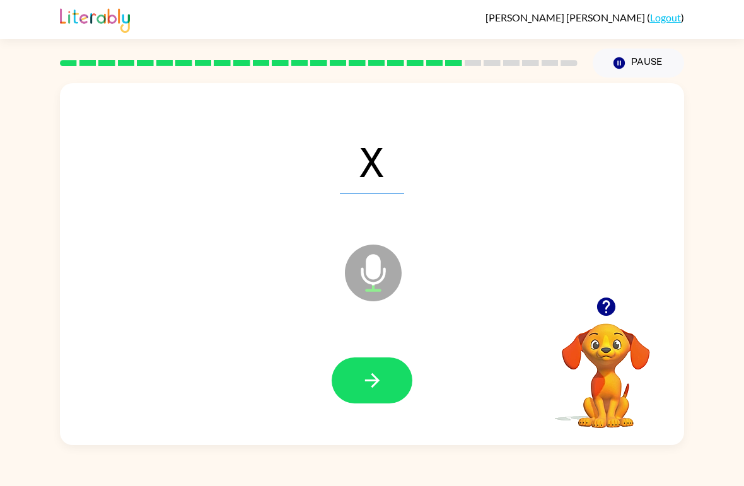
click at [383, 383] on icon "button" at bounding box center [372, 381] width 22 height 22
click at [378, 383] on icon "button" at bounding box center [372, 381] width 22 height 22
click at [371, 389] on icon "button" at bounding box center [372, 381] width 22 height 22
click at [368, 391] on icon "button" at bounding box center [372, 381] width 22 height 22
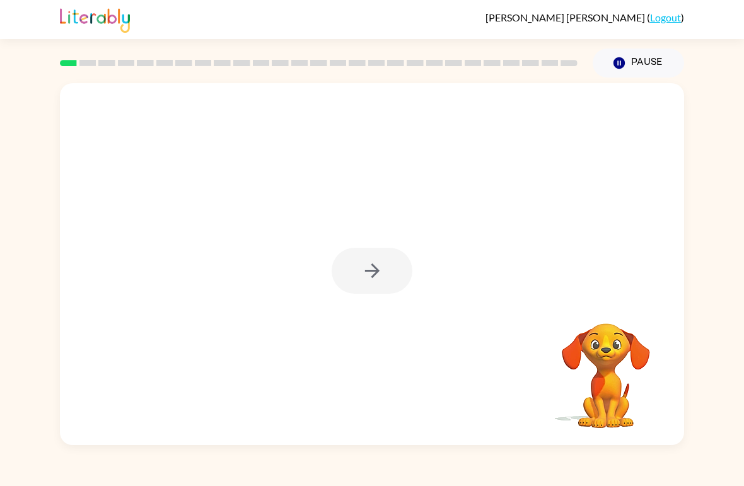
click at [357, 271] on div at bounding box center [372, 271] width 81 height 46
click at [383, 262] on button "button" at bounding box center [372, 271] width 81 height 46
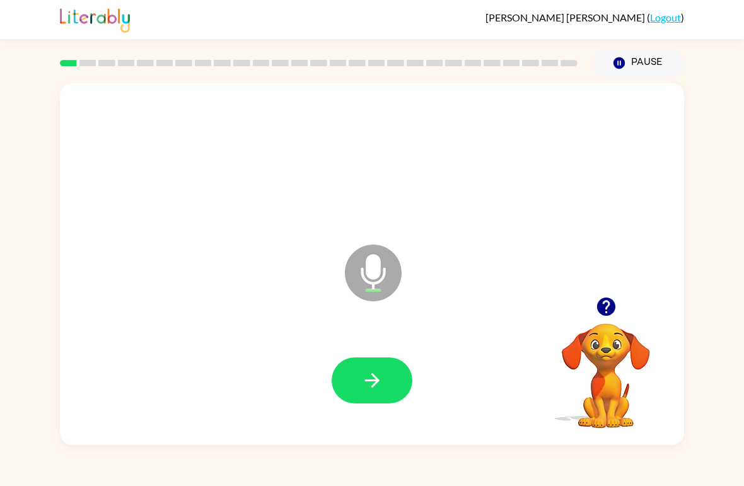
click at [390, 403] on button "button" at bounding box center [372, 381] width 81 height 46
click at [395, 378] on button "button" at bounding box center [372, 381] width 81 height 46
click at [392, 373] on button "button" at bounding box center [372, 381] width 81 height 46
click at [396, 371] on button "button" at bounding box center [372, 381] width 81 height 46
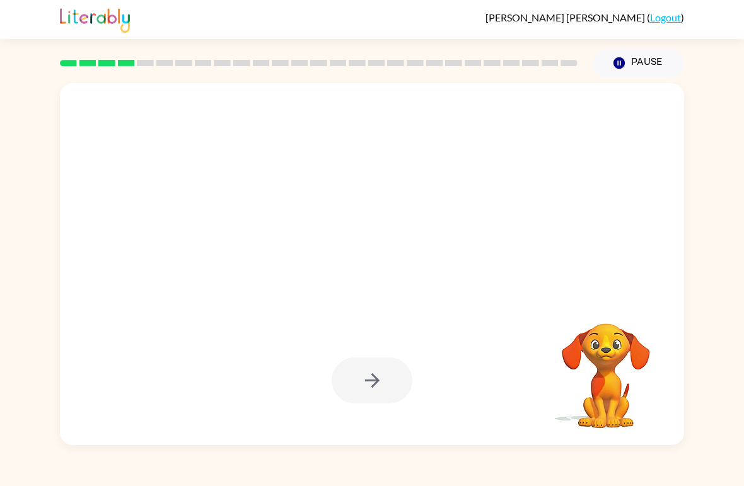
click at [743, 325] on div "Your browser must support playing .mp4 files to use Literably. Please try using…" at bounding box center [372, 262] width 744 height 368
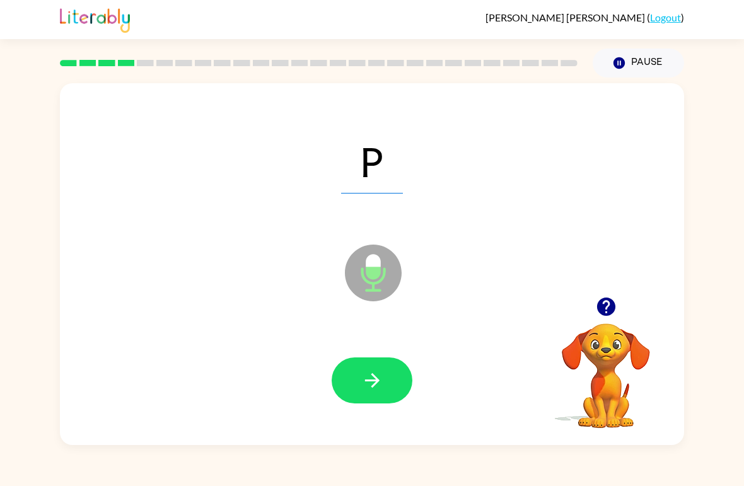
click at [385, 375] on button "button" at bounding box center [372, 381] width 81 height 46
click at [390, 363] on button "button" at bounding box center [372, 381] width 81 height 46
click at [376, 380] on icon "button" at bounding box center [372, 381] width 22 height 22
click at [387, 380] on button "button" at bounding box center [372, 381] width 81 height 46
click at [402, 381] on button "button" at bounding box center [372, 381] width 81 height 46
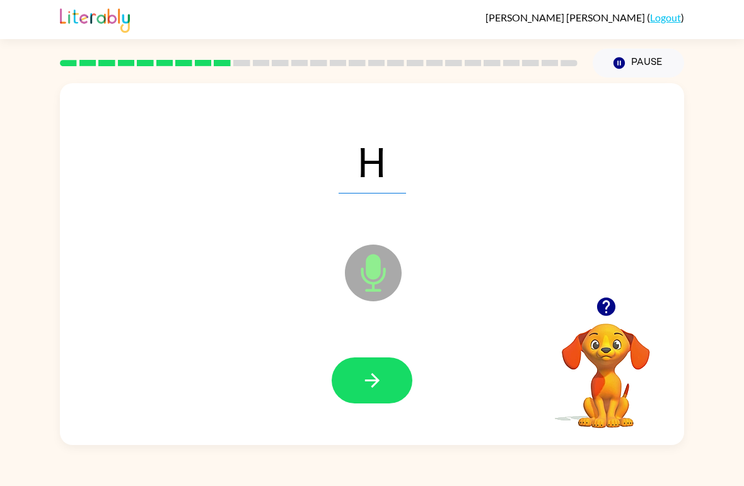
click at [391, 383] on button "button" at bounding box center [372, 381] width 81 height 46
click at [397, 380] on button "button" at bounding box center [372, 381] width 81 height 46
click at [410, 382] on button "button" at bounding box center [372, 381] width 81 height 46
click at [388, 371] on button "button" at bounding box center [372, 381] width 81 height 46
click at [373, 400] on button "button" at bounding box center [372, 381] width 81 height 46
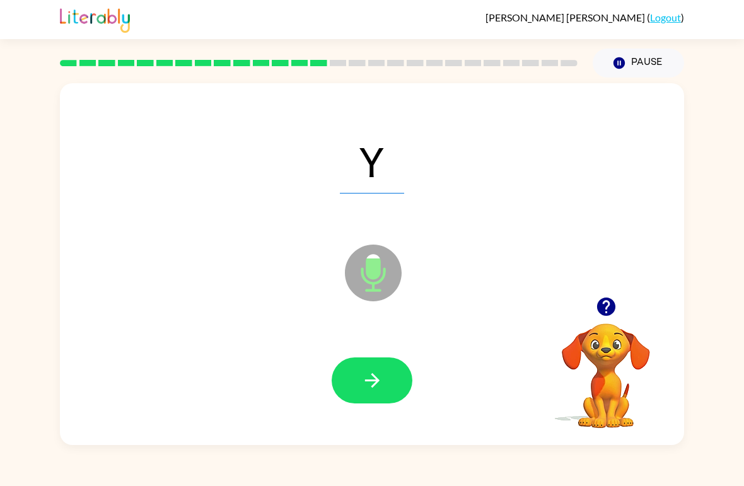
click at [35, 416] on div "Y Microphone The Microphone is here when it is your turn to talk Your browser m…" at bounding box center [372, 262] width 744 height 368
click at [375, 387] on icon "button" at bounding box center [372, 381] width 22 height 22
click at [401, 382] on button "button" at bounding box center [372, 381] width 81 height 46
click at [382, 383] on icon "button" at bounding box center [372, 381] width 22 height 22
click at [395, 387] on button "button" at bounding box center [372, 381] width 81 height 46
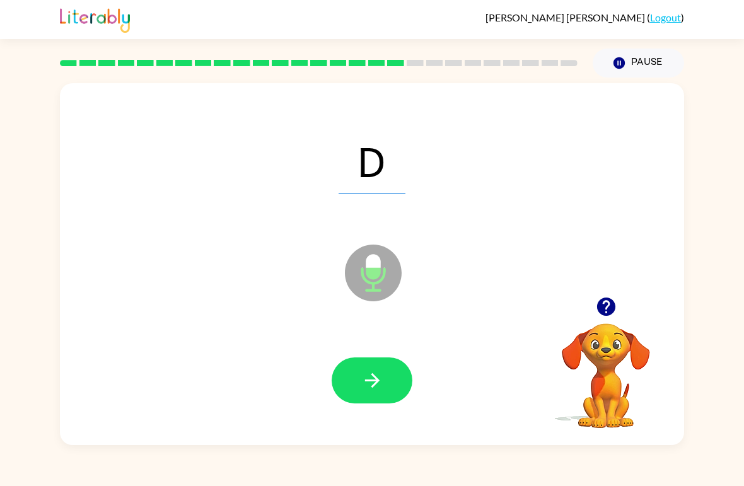
click at [365, 373] on icon "button" at bounding box center [372, 381] width 22 height 22
click at [409, 366] on div at bounding box center [372, 381] width 81 height 46
click at [405, 388] on button "button" at bounding box center [372, 381] width 81 height 46
click at [395, 365] on button "button" at bounding box center [372, 381] width 81 height 46
click at [389, 386] on button "button" at bounding box center [372, 381] width 81 height 46
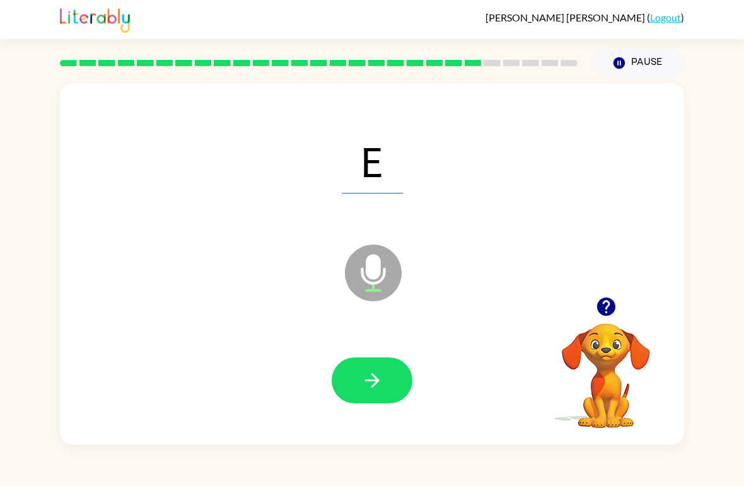
click at [402, 410] on div at bounding box center [372, 381] width 599 height 104
click at [395, 382] on button "button" at bounding box center [372, 381] width 81 height 46
click at [397, 377] on button "button" at bounding box center [372, 381] width 81 height 46
click at [389, 374] on button "button" at bounding box center [372, 381] width 81 height 46
click at [400, 384] on button "button" at bounding box center [372, 381] width 81 height 46
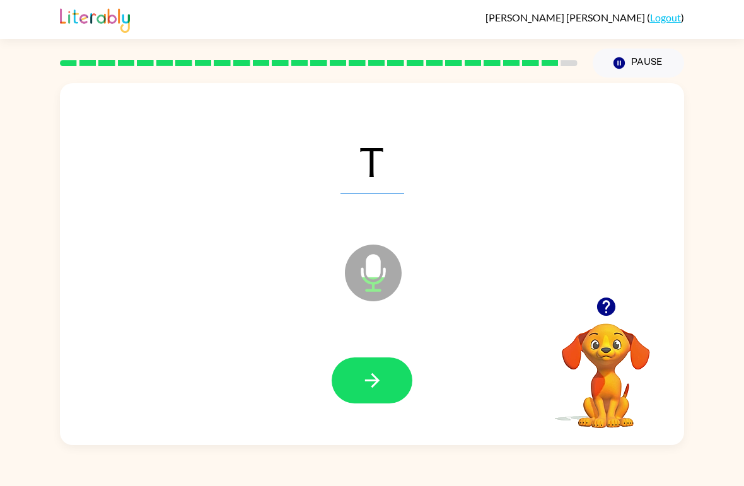
click at [391, 390] on button "button" at bounding box center [372, 381] width 81 height 46
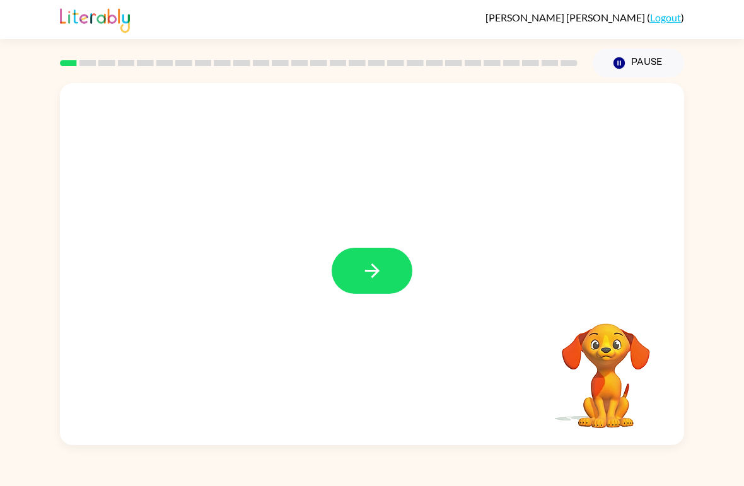
click at [389, 277] on button "button" at bounding box center [372, 271] width 81 height 46
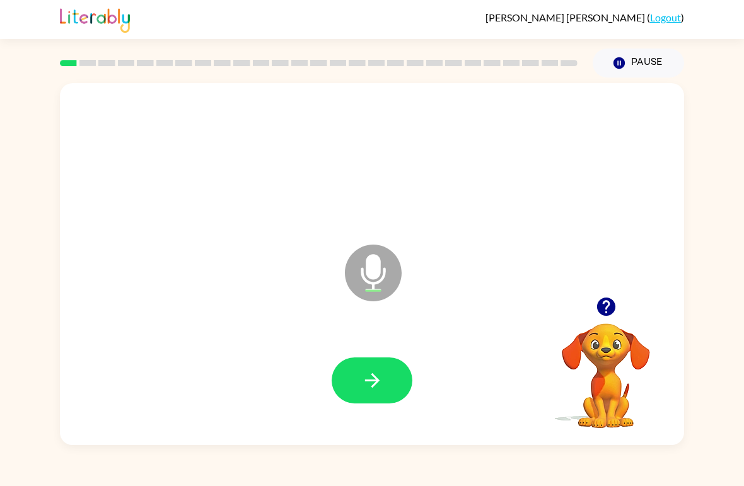
click at [389, 373] on button "button" at bounding box center [372, 381] width 81 height 46
click at [368, 374] on icon "button" at bounding box center [372, 381] width 22 height 22
click at [404, 372] on button "button" at bounding box center [372, 381] width 81 height 46
click at [378, 376] on icon "button" at bounding box center [372, 381] width 22 height 22
click at [369, 373] on icon "button" at bounding box center [372, 381] width 22 height 22
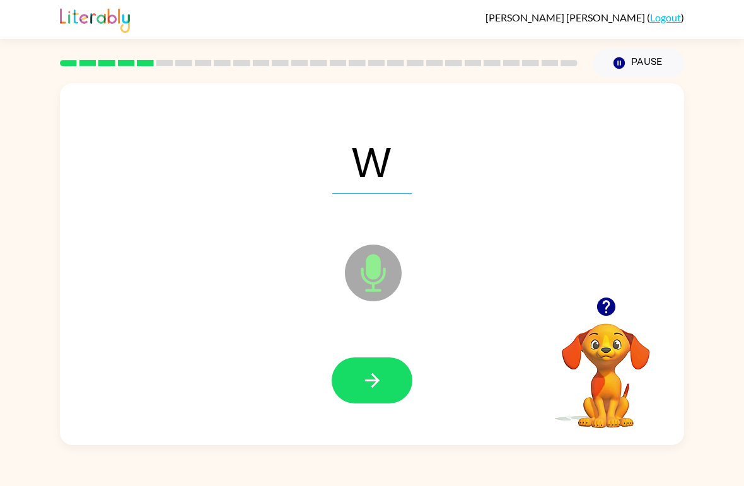
click at [375, 376] on icon "button" at bounding box center [372, 381] width 22 height 22
click at [370, 375] on icon "button" at bounding box center [372, 381] width 22 height 22
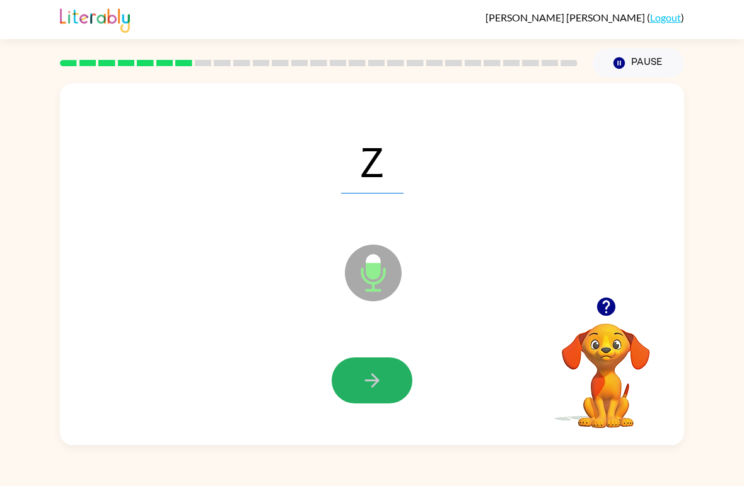
click at [365, 396] on button "button" at bounding box center [372, 381] width 81 height 46
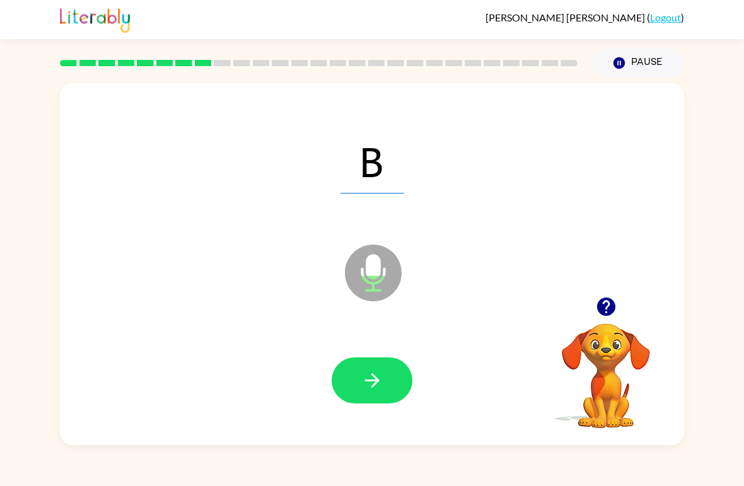
click at [371, 389] on icon "button" at bounding box center [372, 381] width 22 height 22
click at [378, 366] on button "button" at bounding box center [372, 381] width 81 height 46
click at [364, 375] on icon "button" at bounding box center [372, 381] width 22 height 22
click at [378, 372] on icon "button" at bounding box center [372, 381] width 22 height 22
click at [377, 377] on icon "button" at bounding box center [372, 381] width 22 height 22
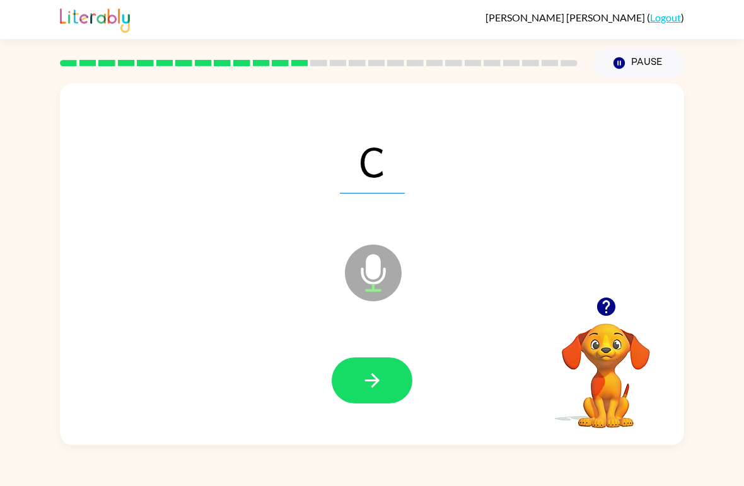
click at [375, 375] on icon "button" at bounding box center [372, 381] width 22 height 22
click at [367, 368] on button "button" at bounding box center [372, 381] width 81 height 46
click at [737, 129] on div "L Microphone The Microphone is here when it is your turn to talk Your browser m…" at bounding box center [372, 262] width 744 height 368
click at [349, 389] on button "button" at bounding box center [372, 381] width 81 height 46
click at [360, 380] on button "button" at bounding box center [372, 381] width 81 height 46
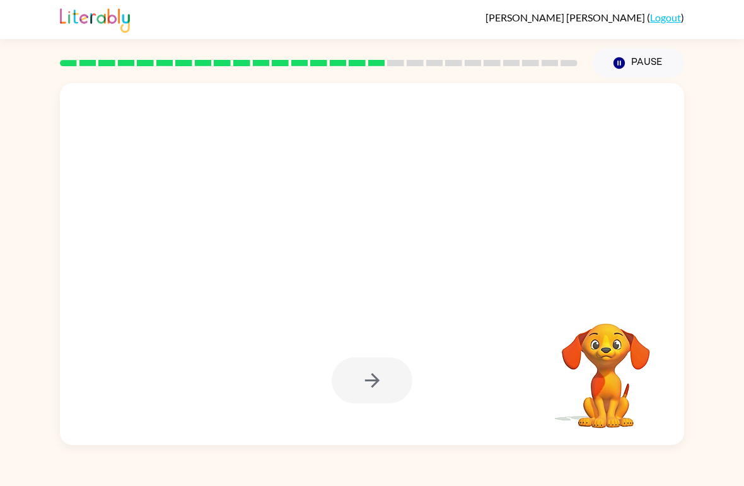
click at [3, 103] on div "Your browser must support playing .mp4 files to use Literably. Please try using…" at bounding box center [372, 262] width 744 height 368
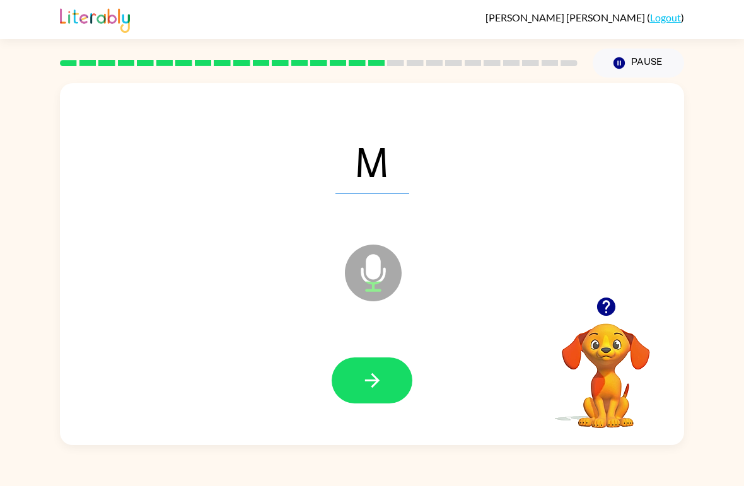
click at [368, 375] on icon "button" at bounding box center [372, 381] width 22 height 22
click at [375, 377] on icon "button" at bounding box center [372, 380] width 15 height 15
click at [399, 371] on button "button" at bounding box center [372, 381] width 81 height 46
click at [357, 375] on button "button" at bounding box center [372, 381] width 81 height 46
click at [378, 382] on icon "button" at bounding box center [372, 380] width 15 height 15
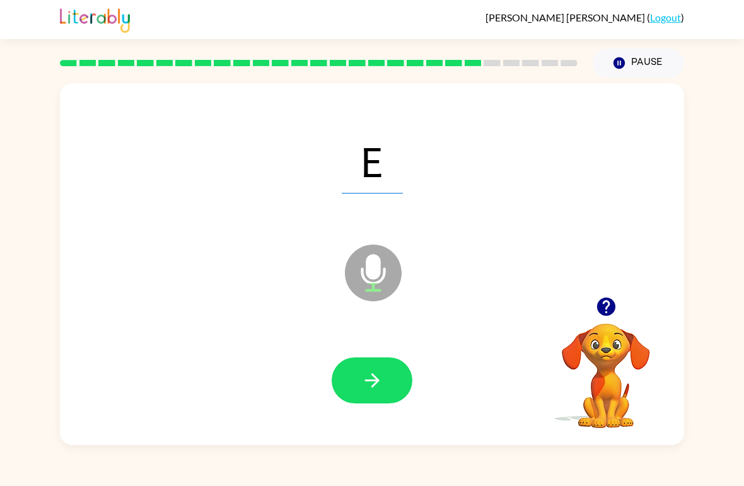
click at [380, 365] on button "button" at bounding box center [372, 381] width 81 height 46
click at [354, 402] on button "button" at bounding box center [372, 381] width 81 height 46
click at [361, 386] on icon "button" at bounding box center [372, 381] width 22 height 22
click at [369, 372] on icon "button" at bounding box center [372, 381] width 22 height 22
click at [377, 372] on icon "button" at bounding box center [372, 381] width 22 height 22
